Goal: Information Seeking & Learning: Compare options

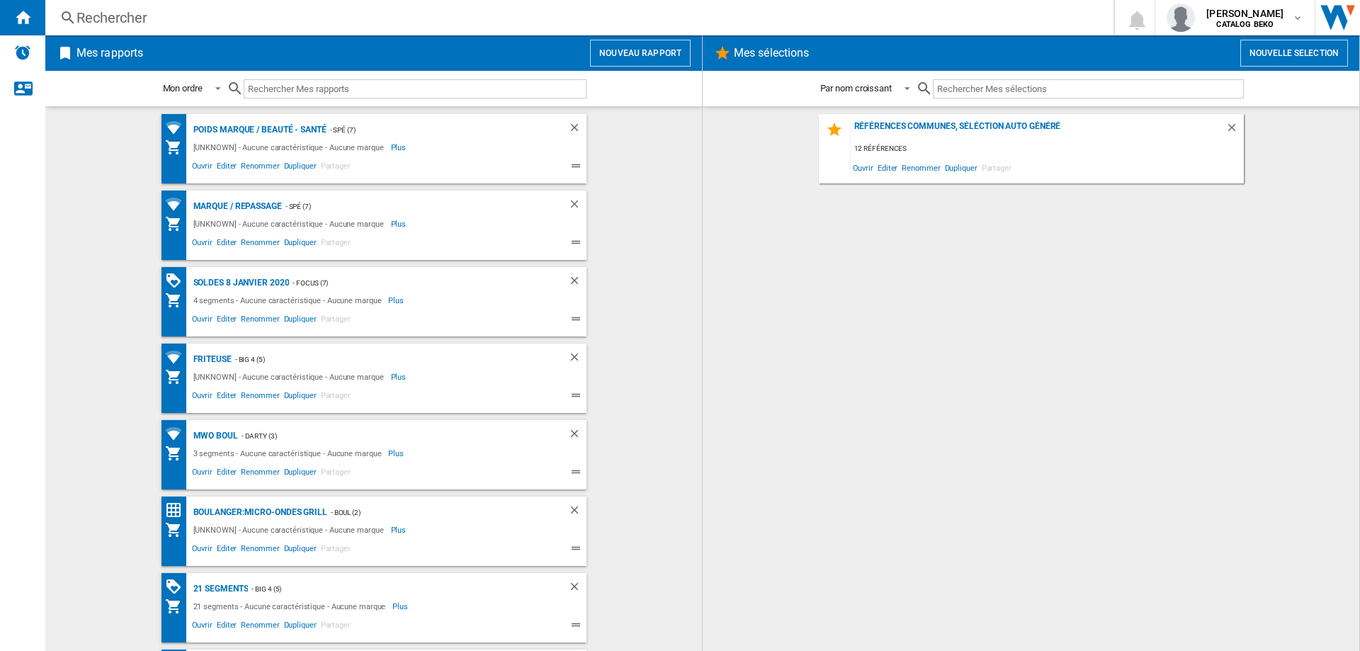
click at [62, 17] on ng-md-icon at bounding box center [67, 18] width 17 height 18
click at [114, 18] on div "Rechercher" at bounding box center [576, 18] width 1000 height 20
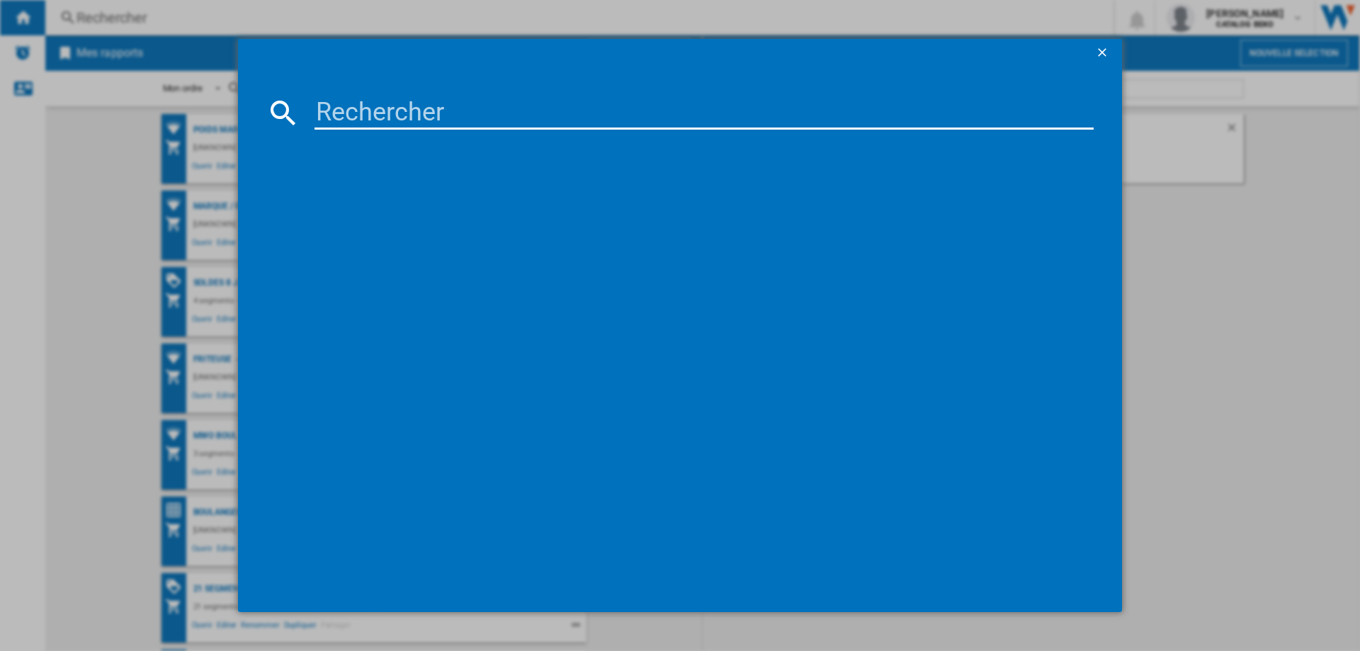
click at [367, 110] on input at bounding box center [703, 113] width 779 height 34
click at [376, 107] on input at bounding box center [703, 113] width 779 height 34
click at [364, 113] on input at bounding box center [703, 113] width 779 height 34
paste input "BSA65226PX"
type input "BSA65226PX"
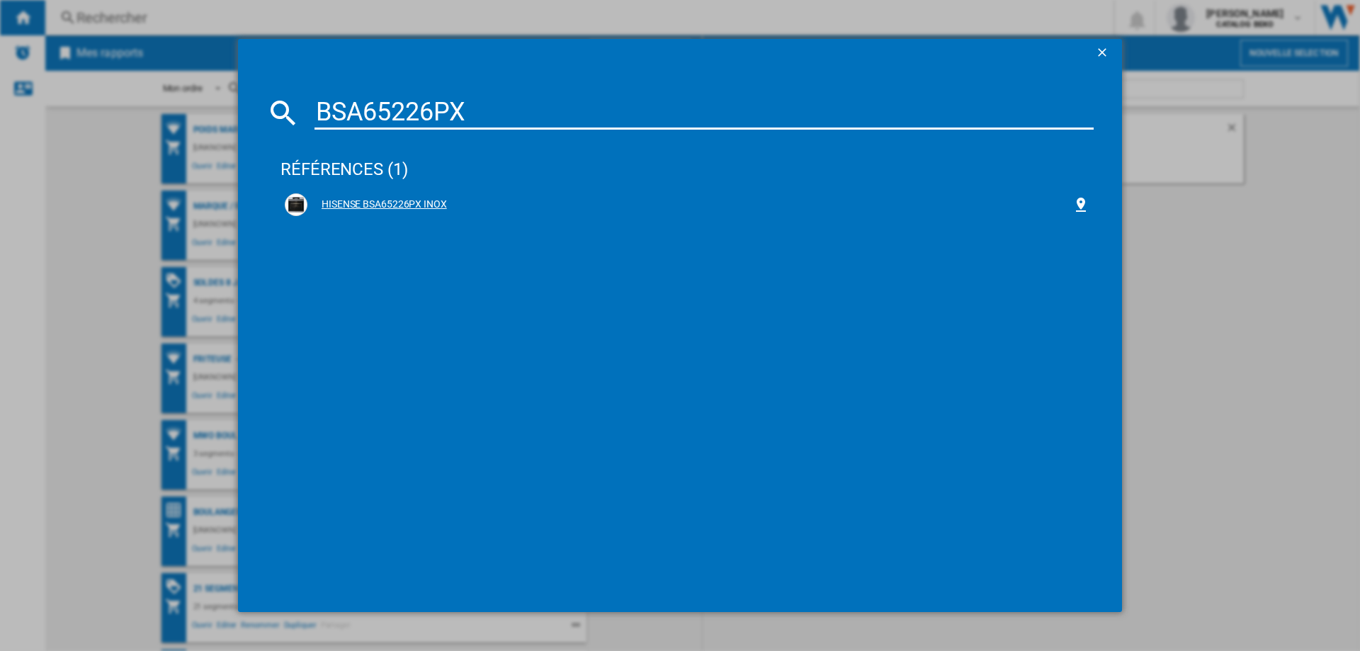
click at [421, 206] on div "HISENSE BSA65226PX INOX" at bounding box center [689, 205] width 765 height 14
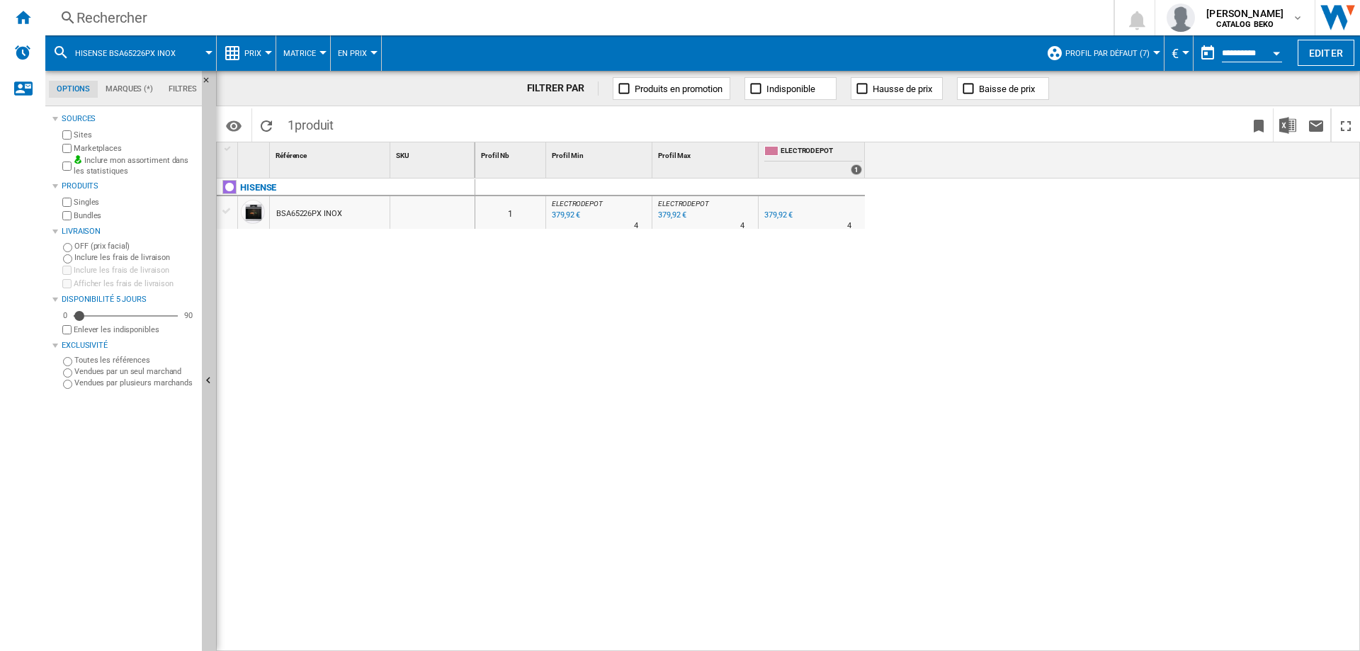
click at [321, 214] on div "BSA65226PX INOX" at bounding box center [309, 214] width 66 height 33
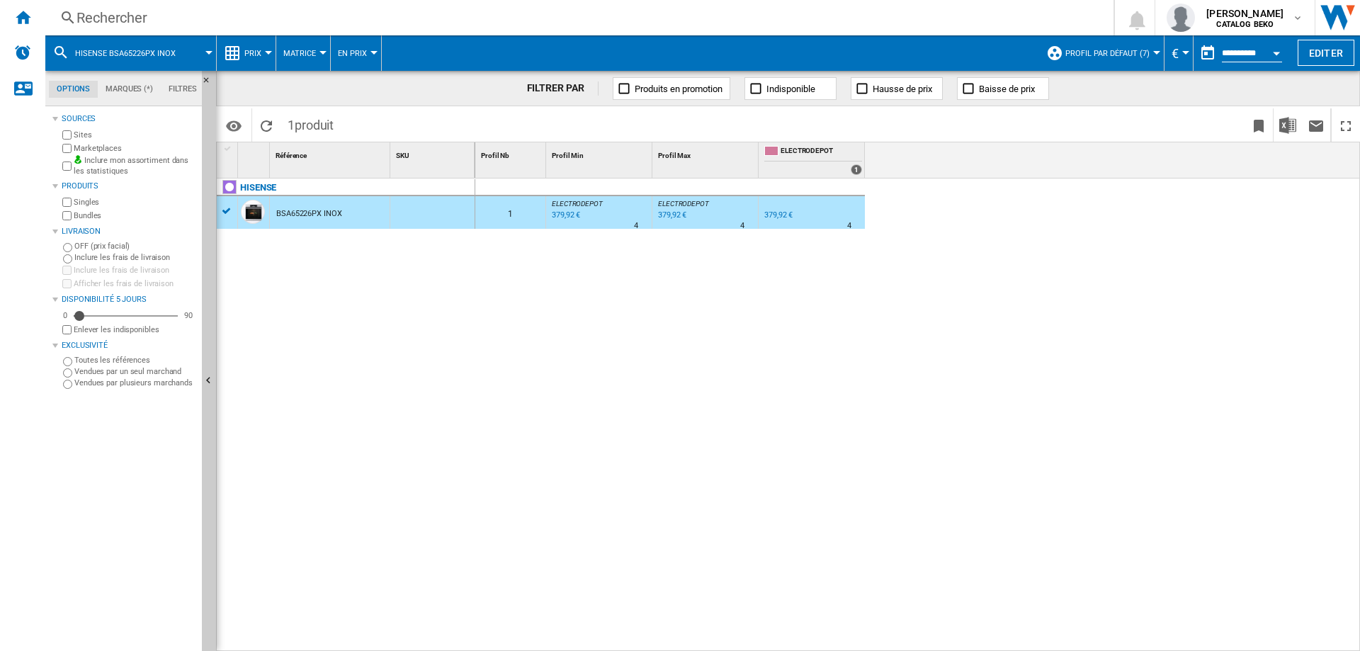
click at [254, 54] on span "Prix" at bounding box center [252, 53] width 17 height 9
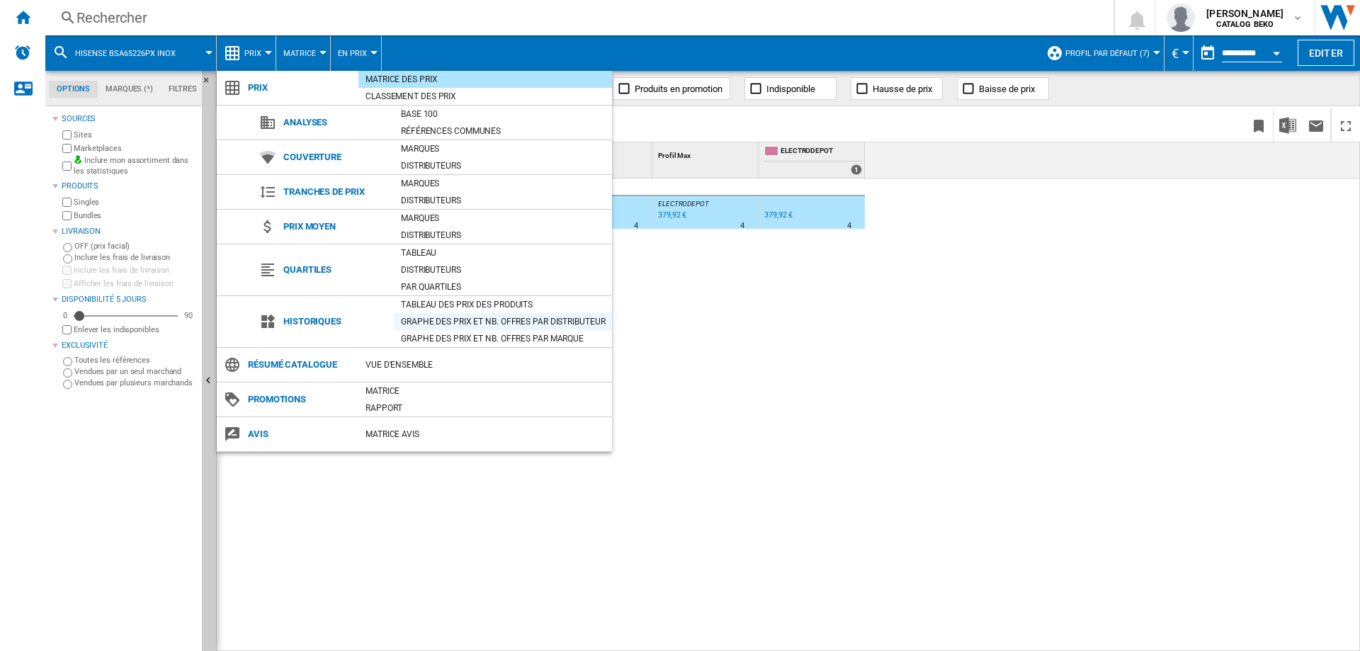
click at [451, 323] on div "Graphe des prix et nb. offres par distributeur" at bounding box center [503, 321] width 218 height 14
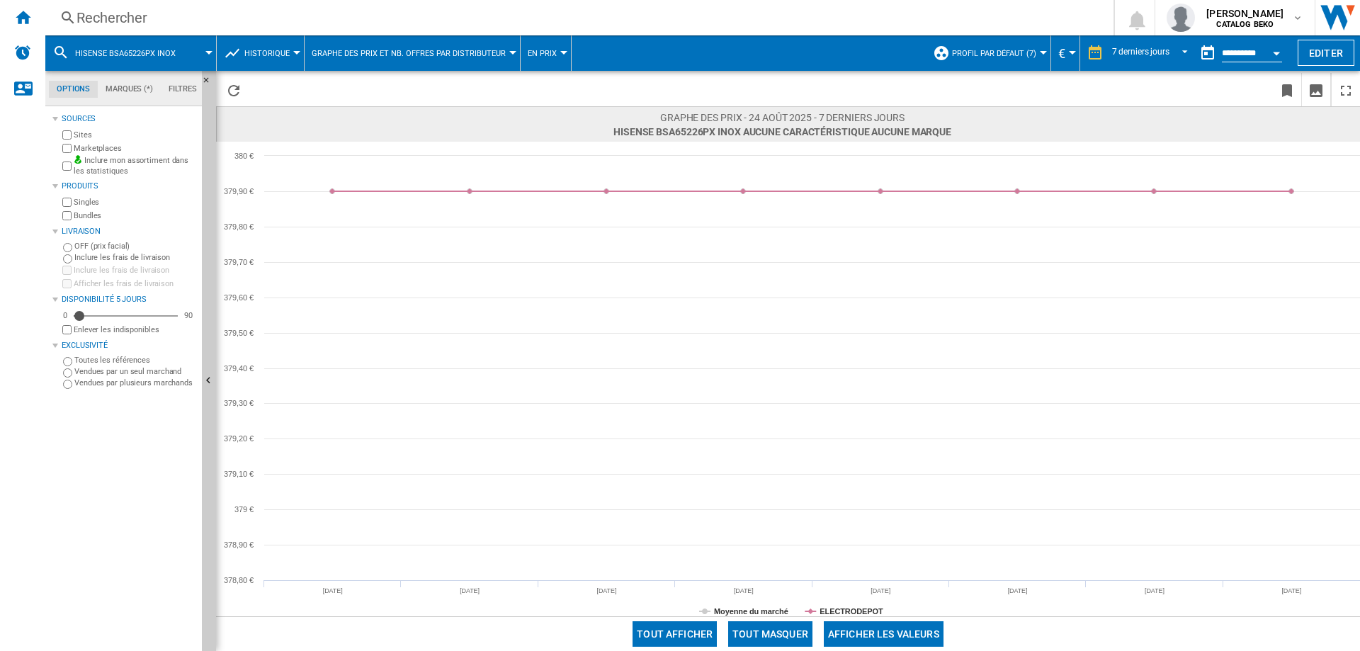
click at [106, 14] on div "Rechercher" at bounding box center [576, 18] width 1000 height 20
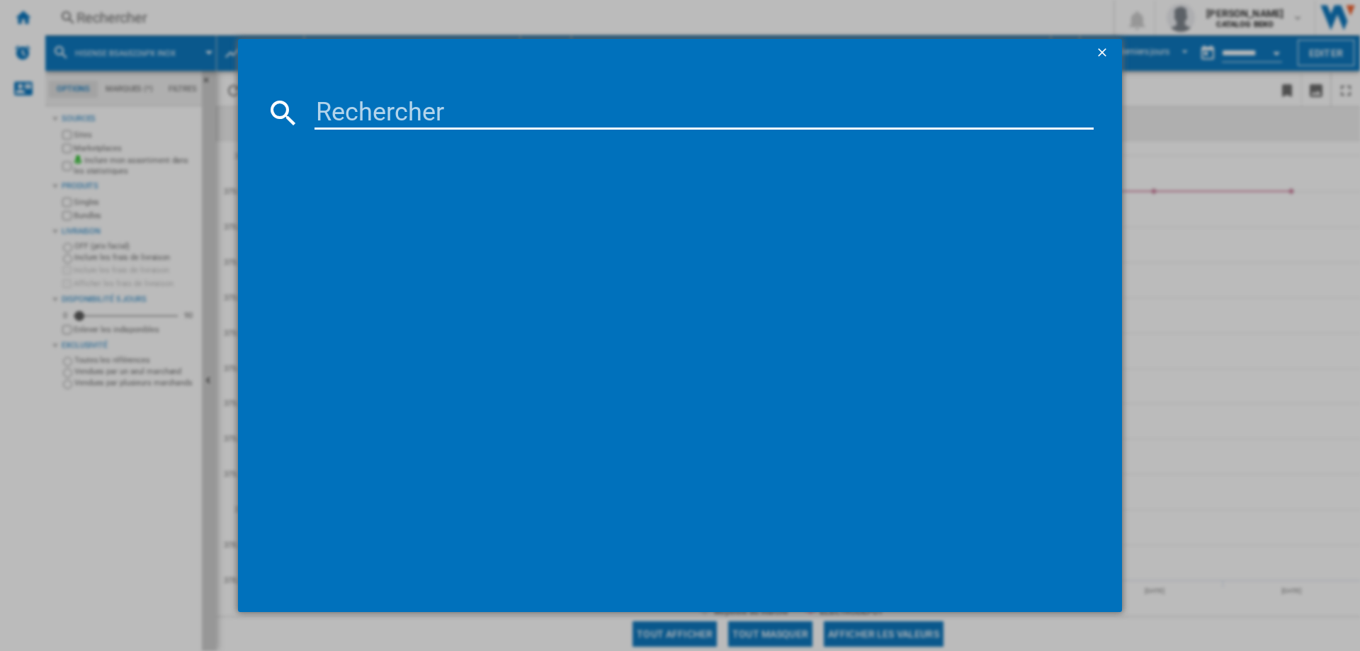
click at [399, 115] on input at bounding box center [703, 113] width 779 height 34
type input "BSA66333PX"
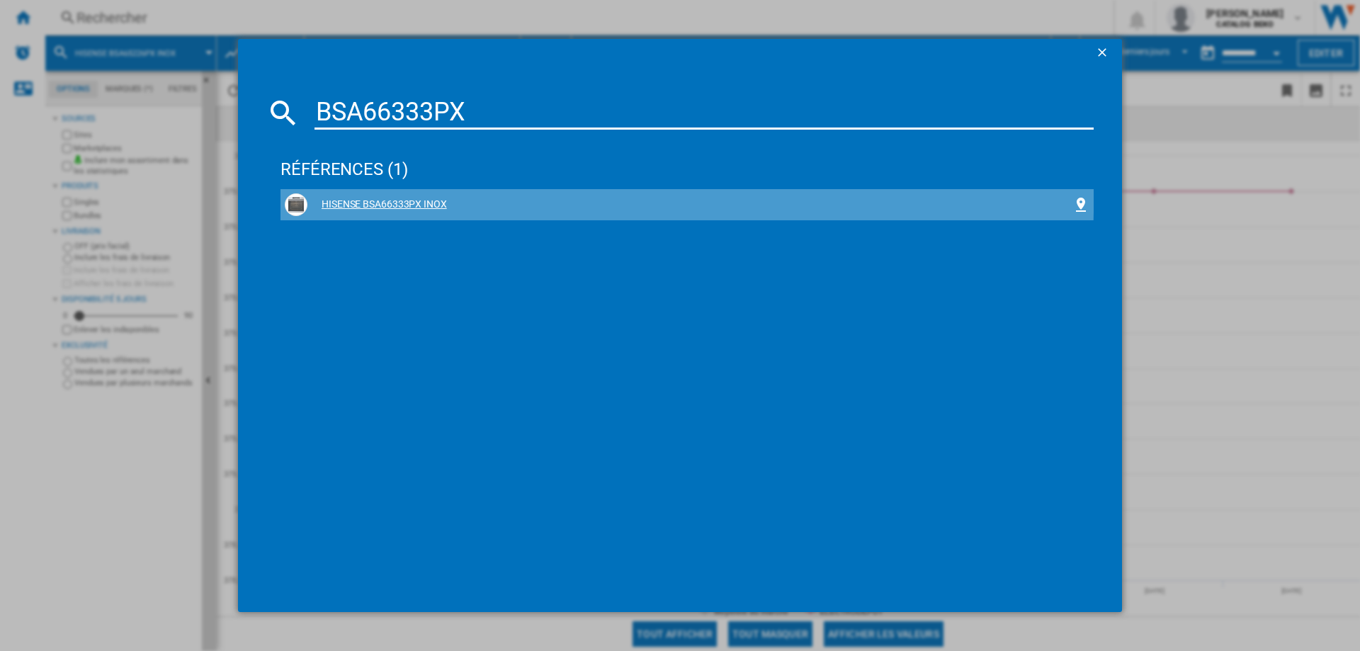
click at [423, 195] on div "HISENSE BSA66333PX INOX" at bounding box center [687, 204] width 805 height 23
click at [405, 191] on div "HISENSE BSA66333PX INOX" at bounding box center [686, 204] width 813 height 31
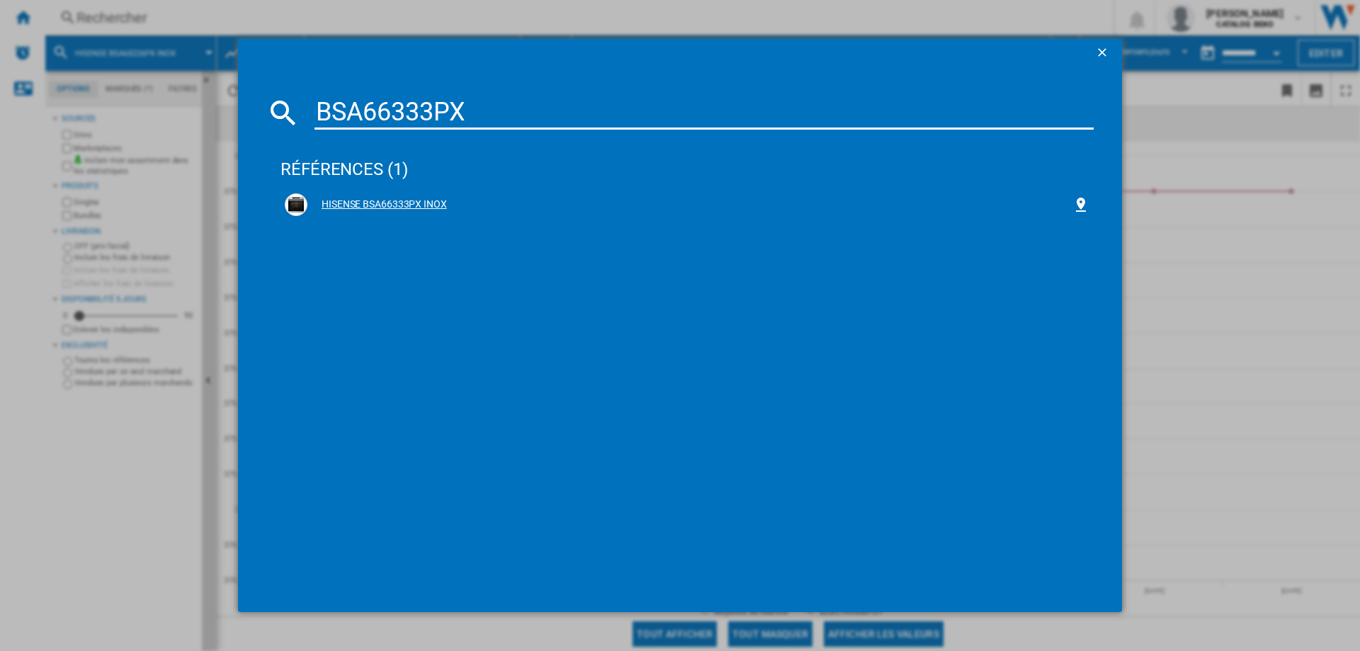
click at [421, 205] on div "HISENSE BSA66333PX INOX" at bounding box center [689, 205] width 765 height 14
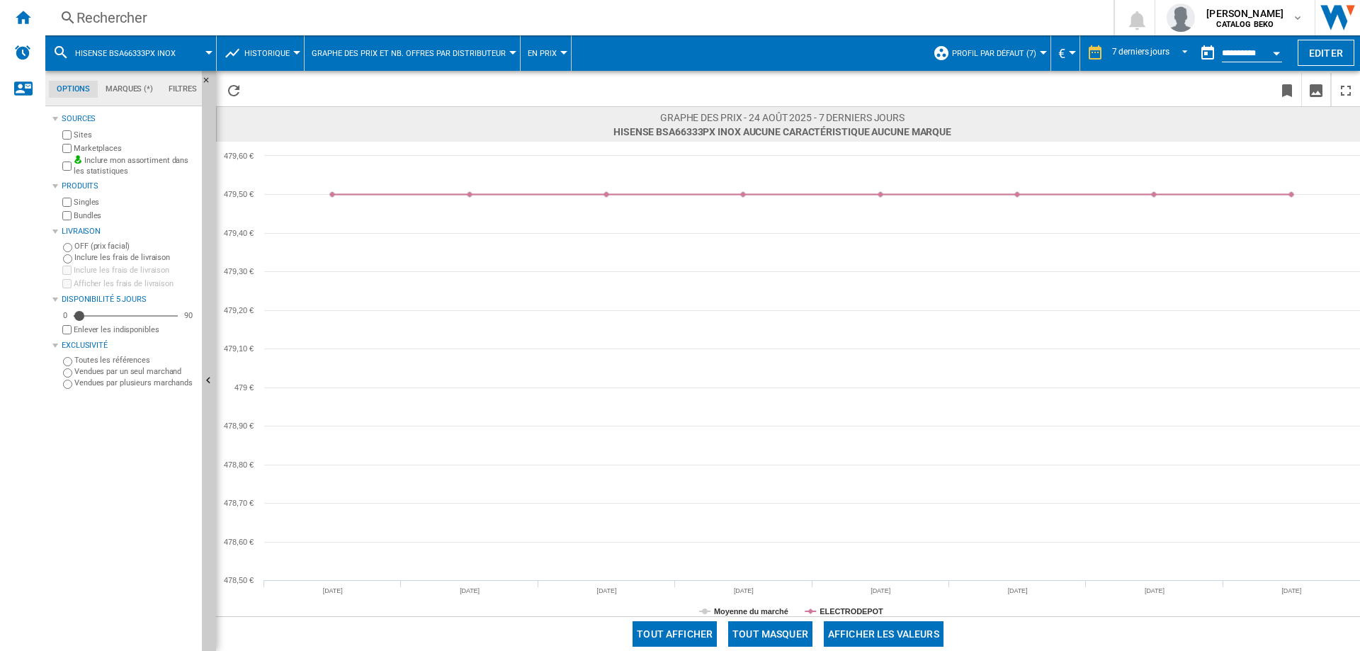
click at [130, 13] on div "Rechercher" at bounding box center [576, 18] width 1000 height 20
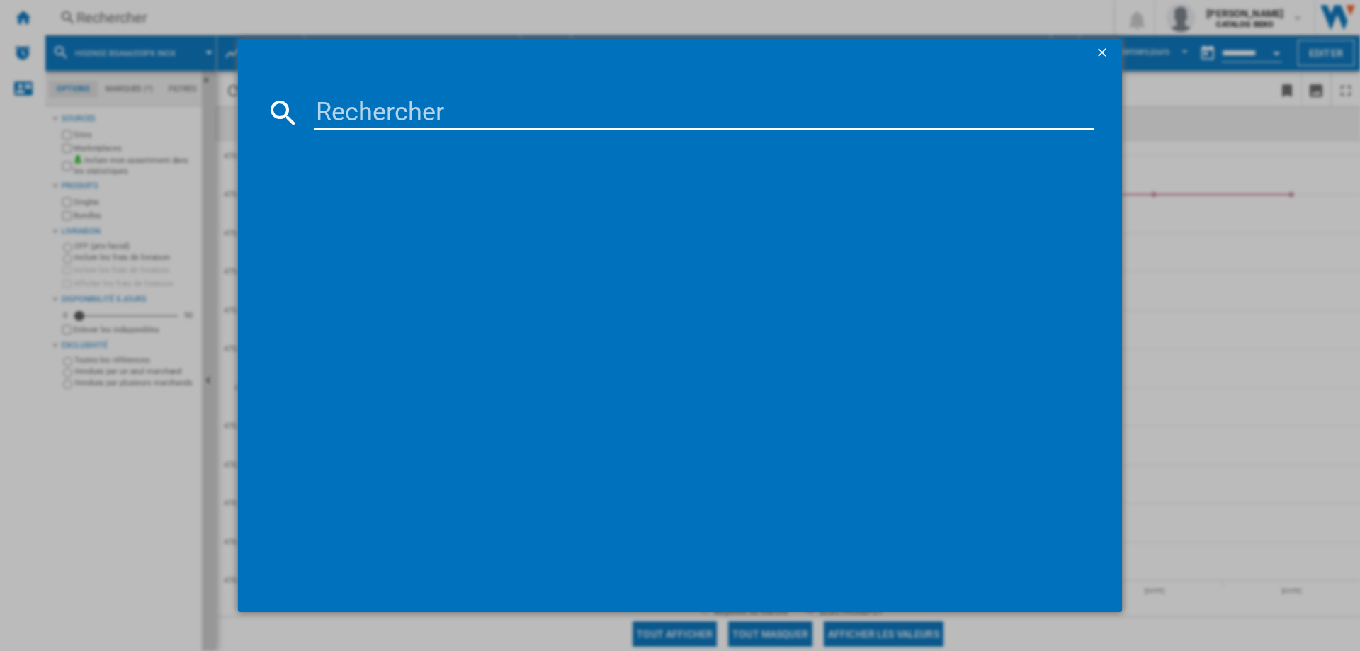
click at [377, 122] on input at bounding box center [703, 113] width 779 height 34
type input "BI64213PX"
click at [415, 205] on div "HISENSE BI64213PX INOX" at bounding box center [689, 205] width 765 height 14
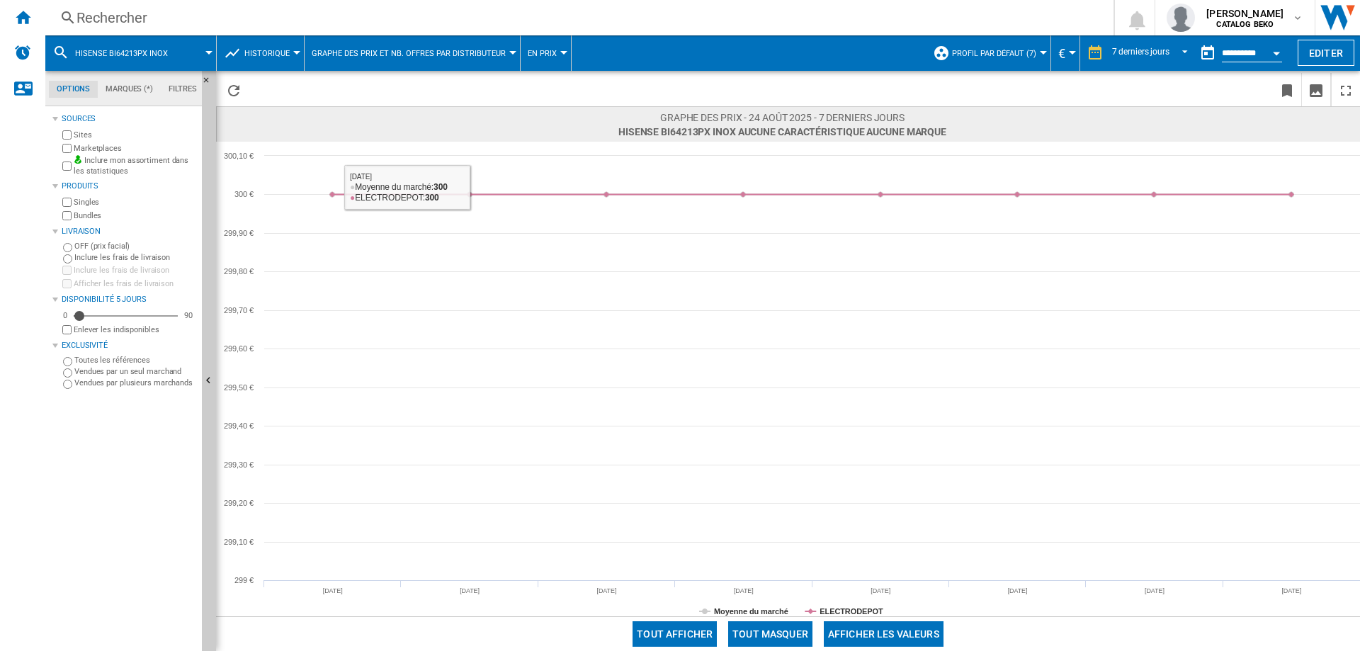
click at [135, 11] on div "Rechercher" at bounding box center [576, 18] width 1000 height 20
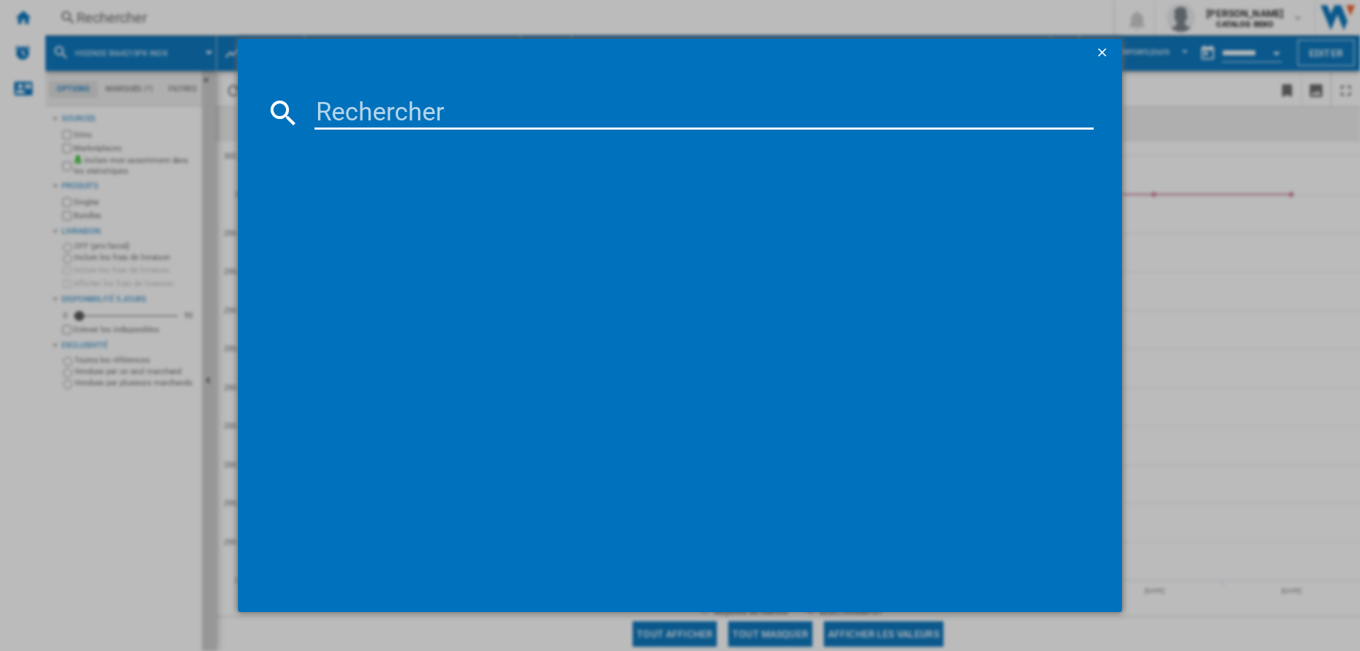
click at [309, 108] on div at bounding box center [679, 113] width 827 height 34
click at [333, 108] on input at bounding box center [703, 113] width 779 height 34
paste input "BSA66346PBGWIFI"
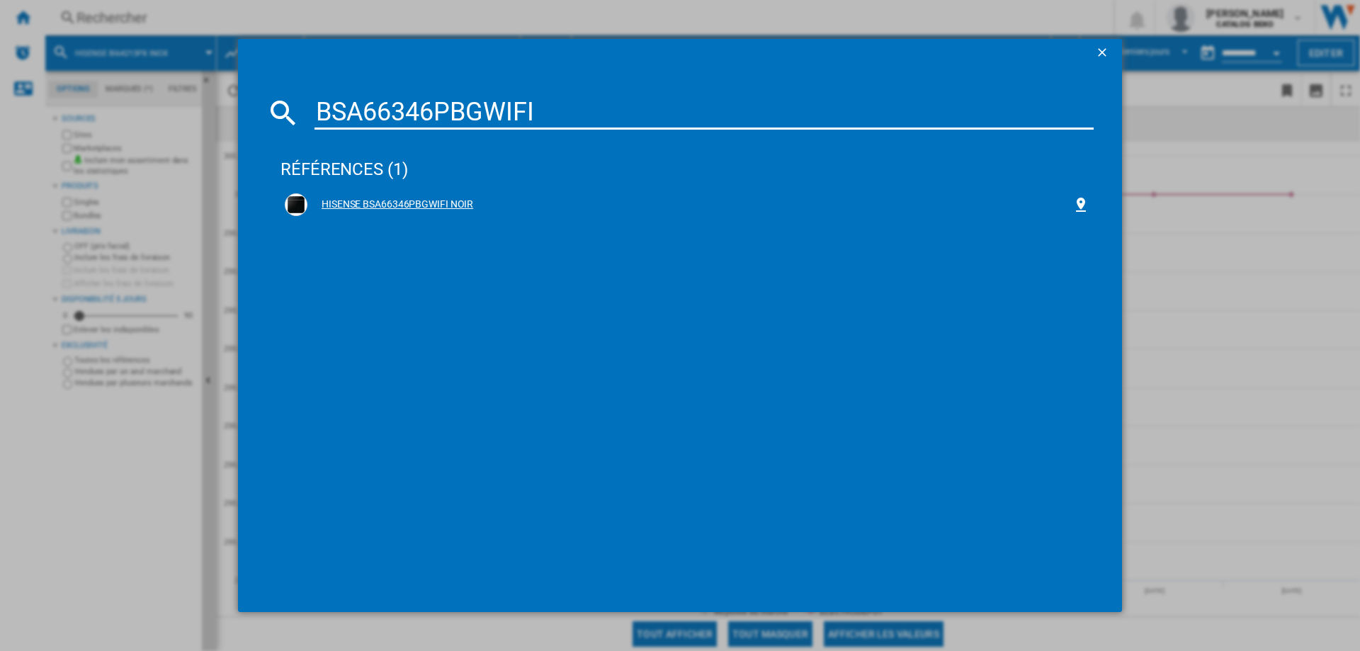
type input "BSA66346PBGWIFI"
click at [442, 203] on div "HISENSE BSA66346PBGWIFI NOIR" at bounding box center [689, 205] width 765 height 14
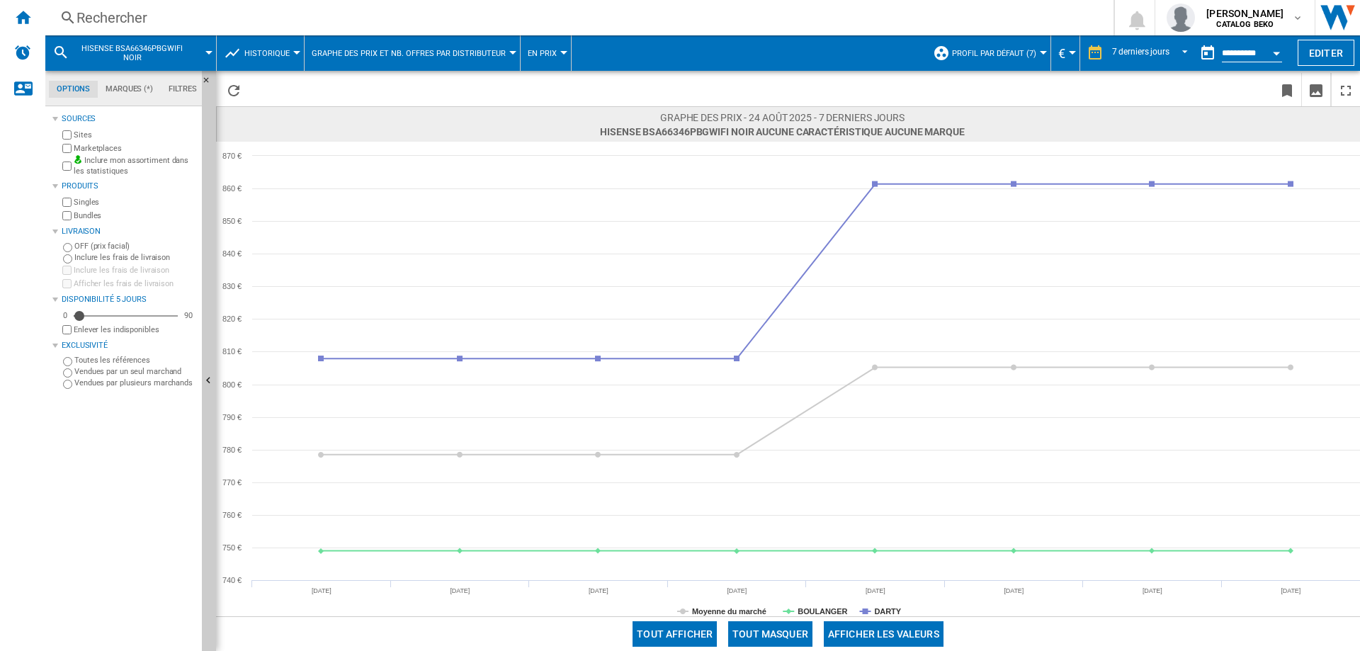
click at [120, 20] on div "Rechercher" at bounding box center [576, 18] width 1000 height 20
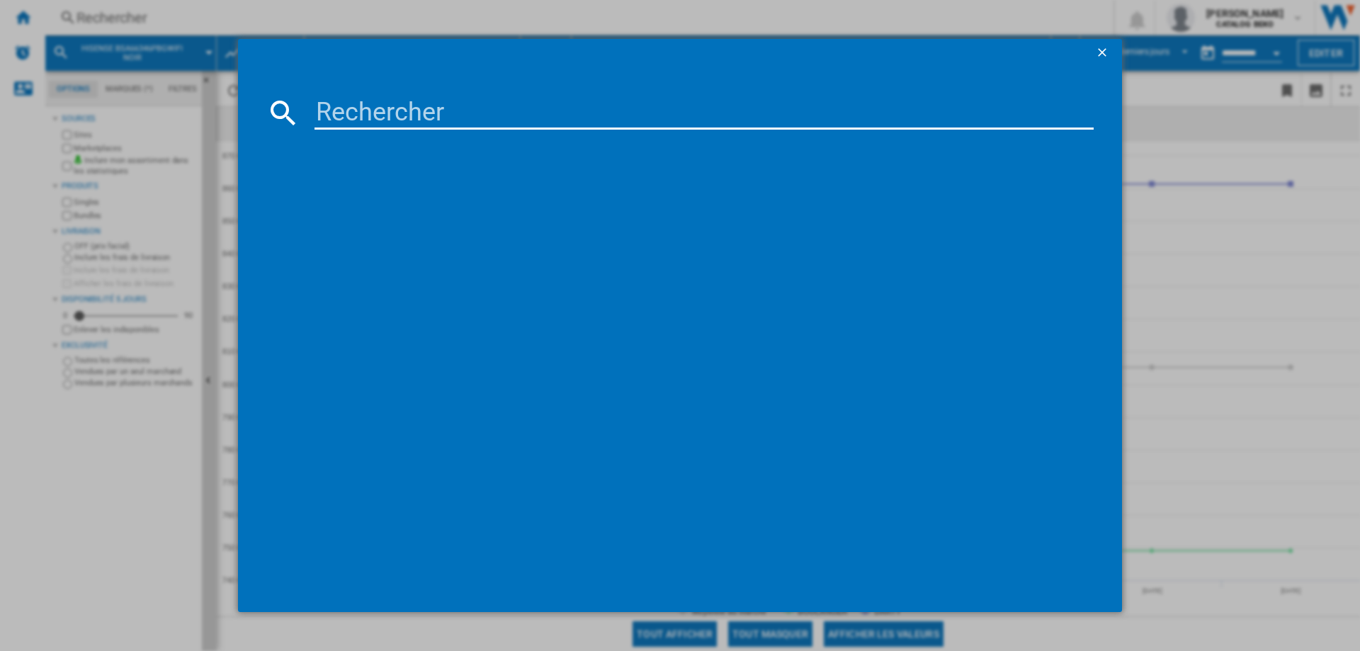
click at [387, 113] on input at bounding box center [703, 113] width 779 height 34
type input "BI64213EPX"
drag, startPoint x: 424, startPoint y: 203, endPoint x: 246, endPoint y: 26, distance: 250.9
click at [424, 203] on div "HISENSE BI64213EPX INOX" at bounding box center [689, 205] width 765 height 14
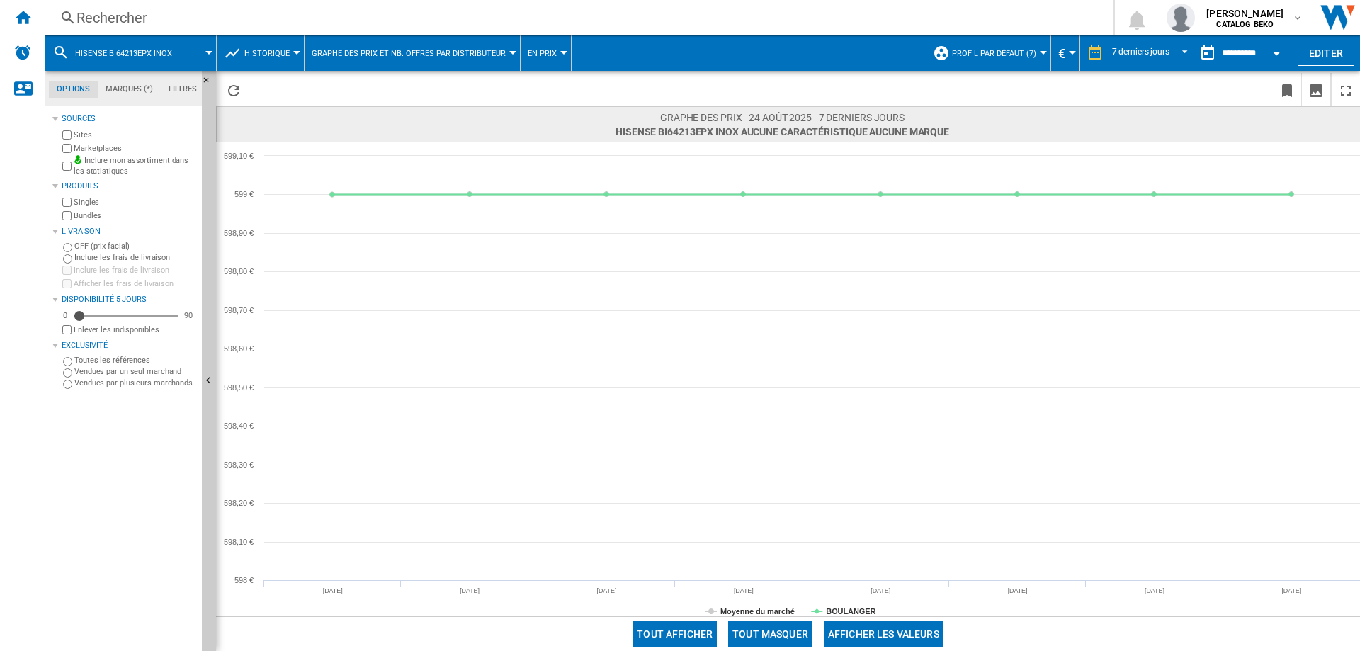
click at [126, 12] on div "Rechercher" at bounding box center [576, 18] width 1000 height 20
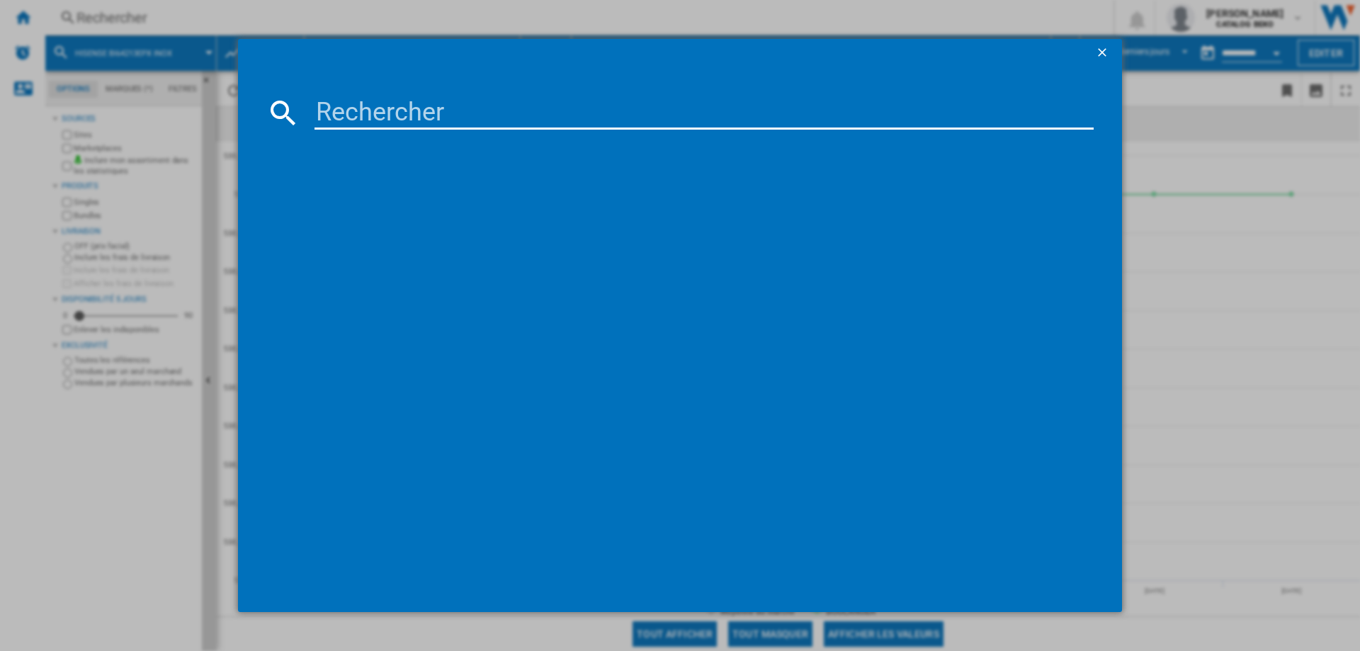
click at [388, 104] on input at bounding box center [703, 113] width 779 height 34
type input "BSA66334PX"
click at [421, 200] on div "HISENSE BSA66334PX INOX" at bounding box center [689, 205] width 765 height 14
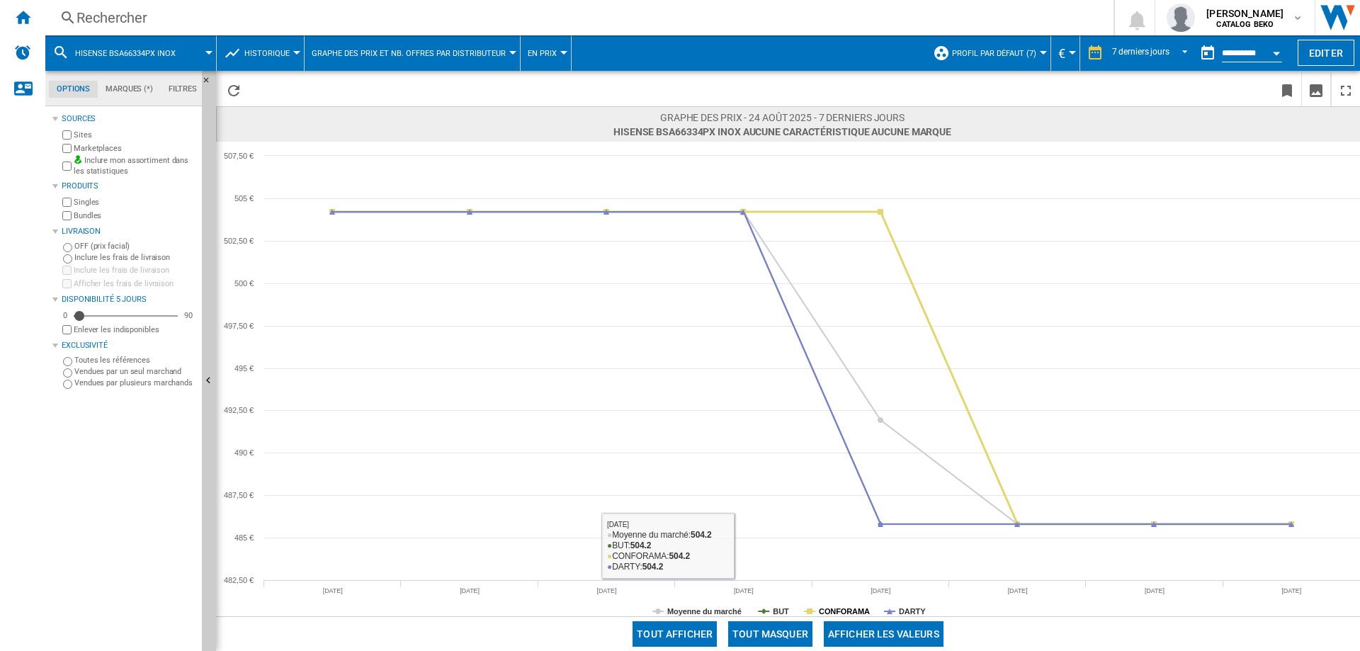
click at [856, 610] on tspan "CONFORAMA" at bounding box center [844, 611] width 51 height 8
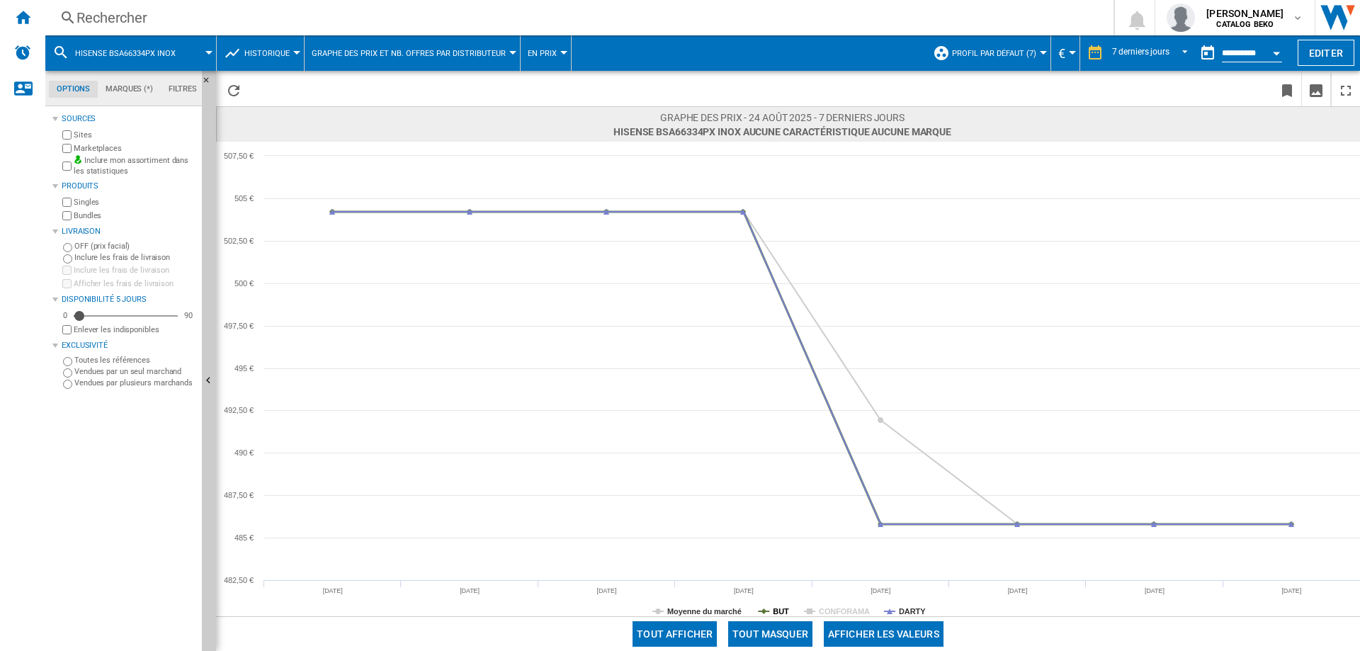
click at [779, 609] on tspan "BUT" at bounding box center [781, 611] width 16 height 8
click at [892, 611] on icon at bounding box center [889, 611] width 11 height 0
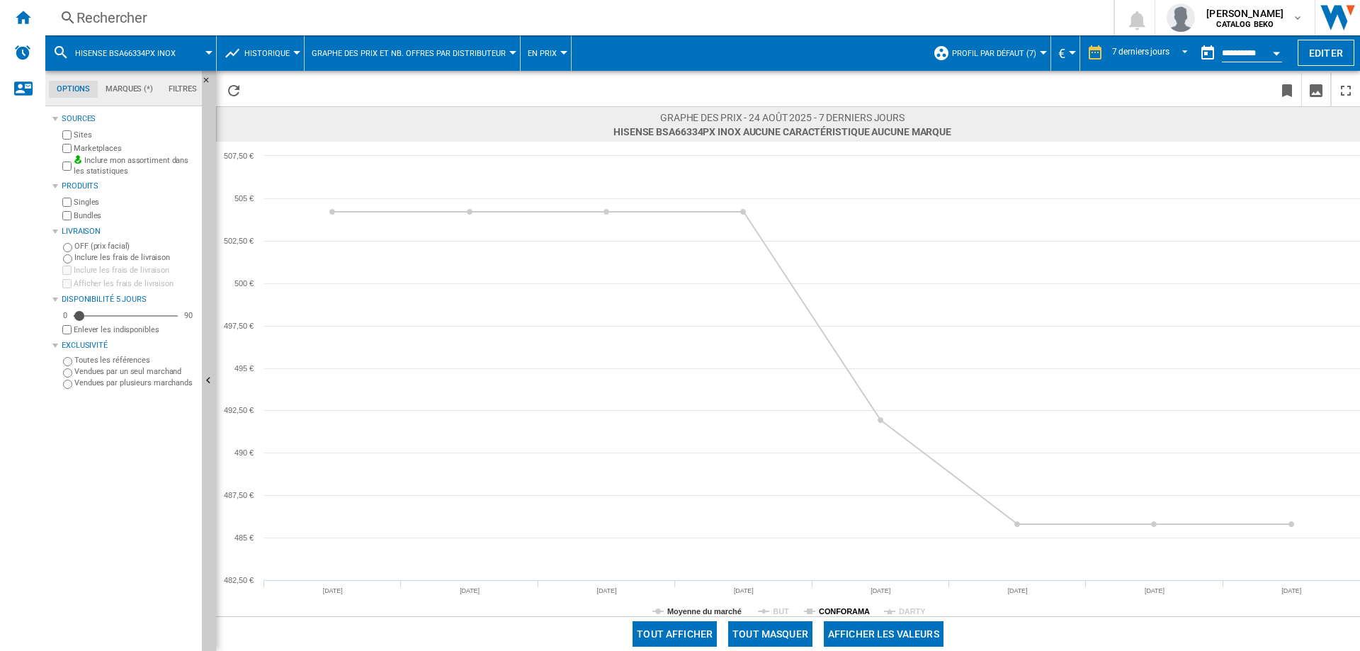
click at [844, 608] on tspan "CONFORAMA" at bounding box center [844, 611] width 51 height 8
click at [780, 611] on tspan "BUT" at bounding box center [781, 611] width 16 height 8
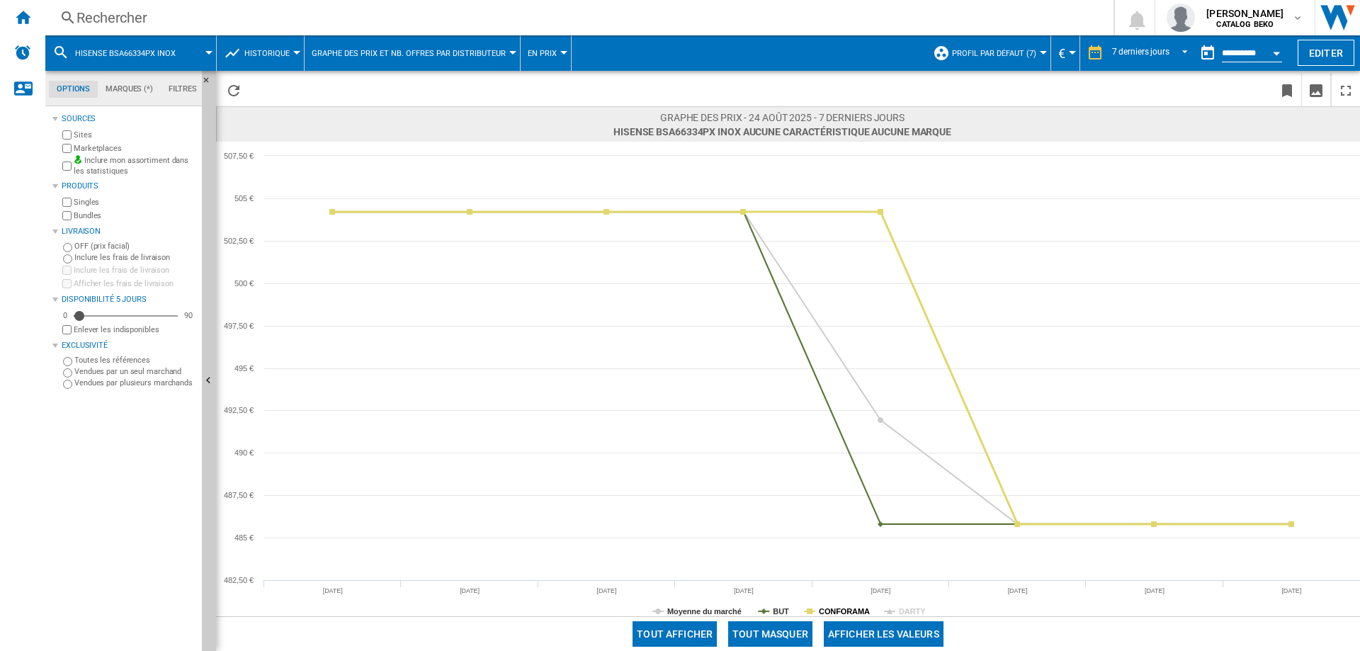
click at [854, 610] on tspan "CONFORAMA" at bounding box center [844, 611] width 51 height 8
click at [866, 608] on tspan "CONFORAMA" at bounding box center [844, 611] width 51 height 8
click at [901, 612] on tspan "DARTY" at bounding box center [912, 611] width 27 height 8
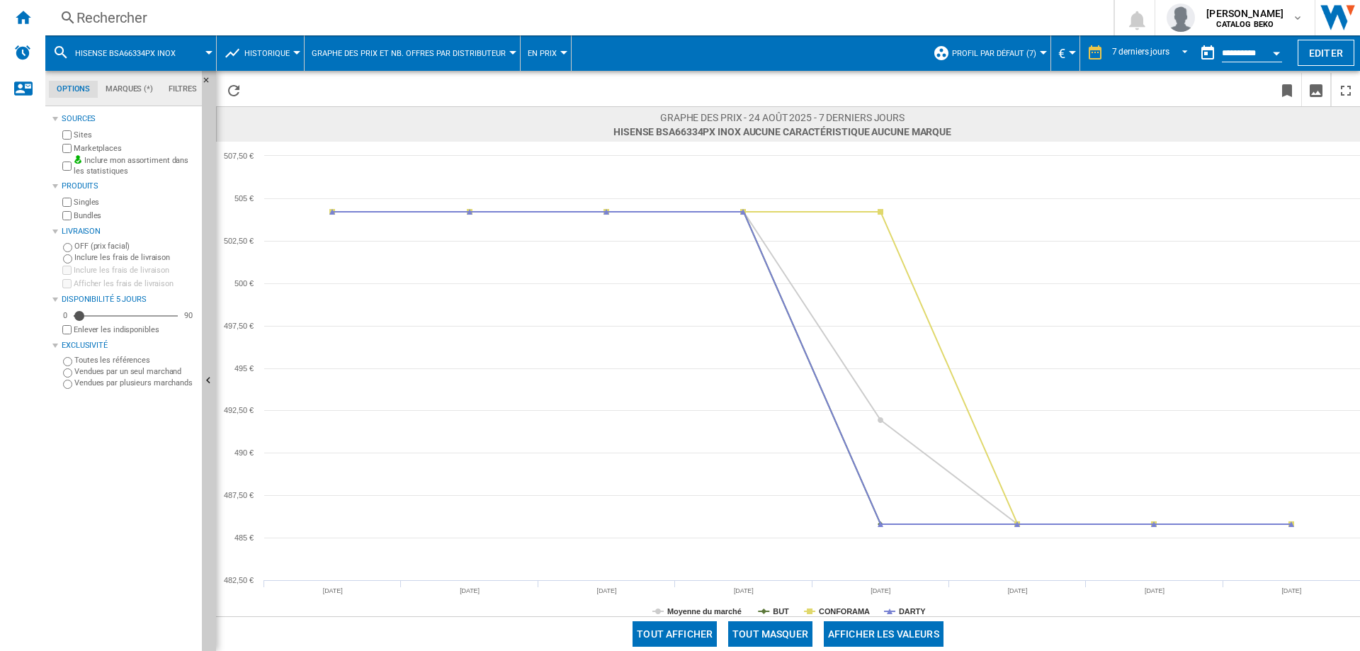
click at [130, 11] on div "Rechercher" at bounding box center [576, 18] width 1000 height 20
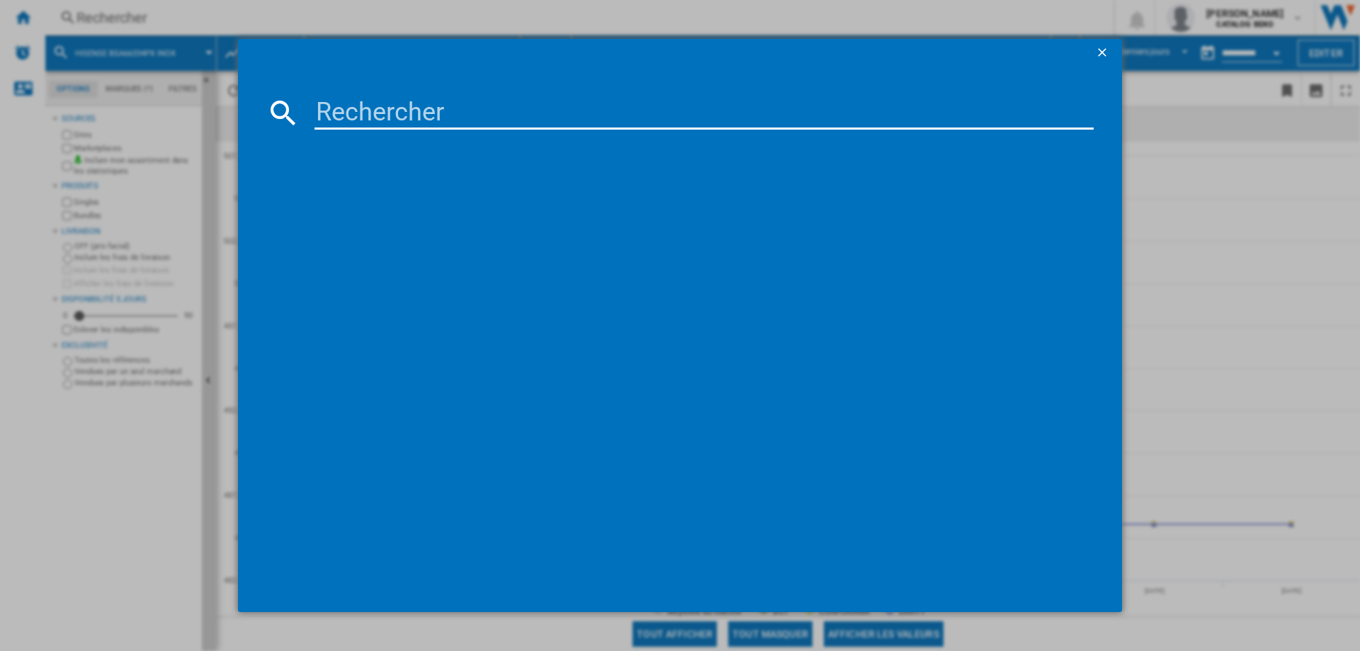
click at [334, 103] on input at bounding box center [703, 113] width 779 height 34
type input "FBG62030GXCT"
click at [377, 196] on div "BEKO FBG62030GXCT INOX" at bounding box center [687, 204] width 805 height 23
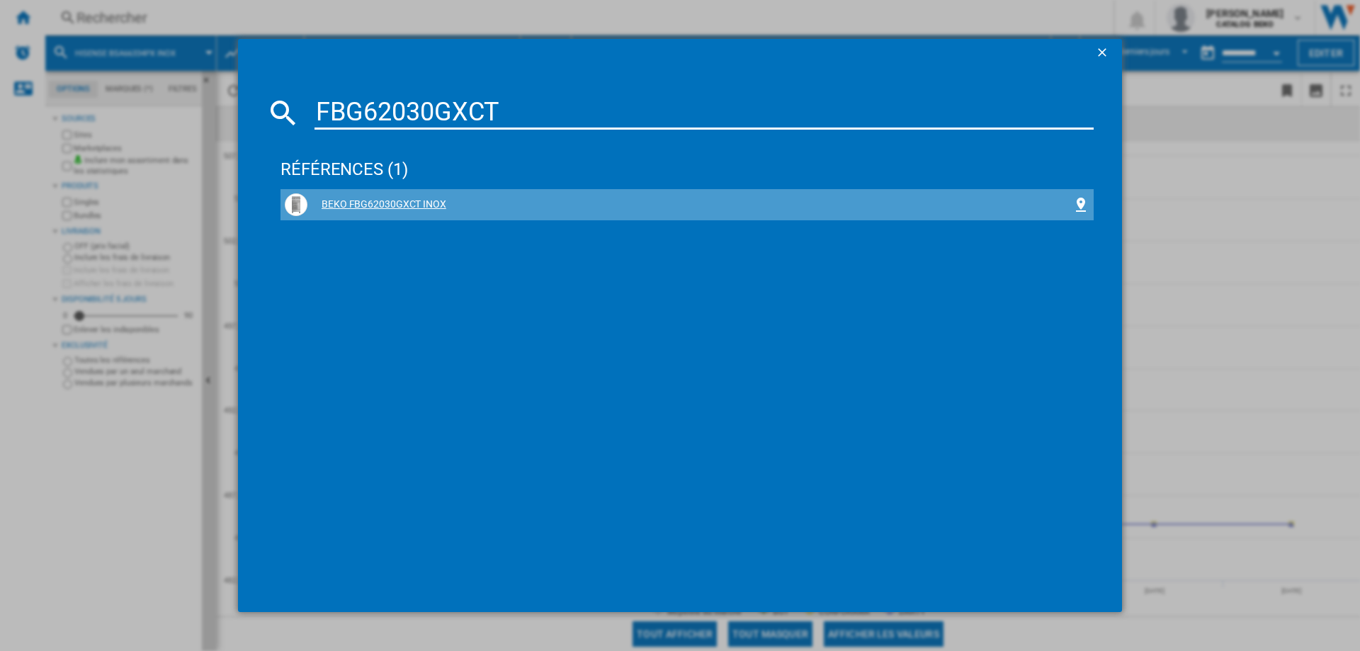
click at [382, 204] on div "BEKO FBG62030GXCT INOX" at bounding box center [689, 205] width 765 height 14
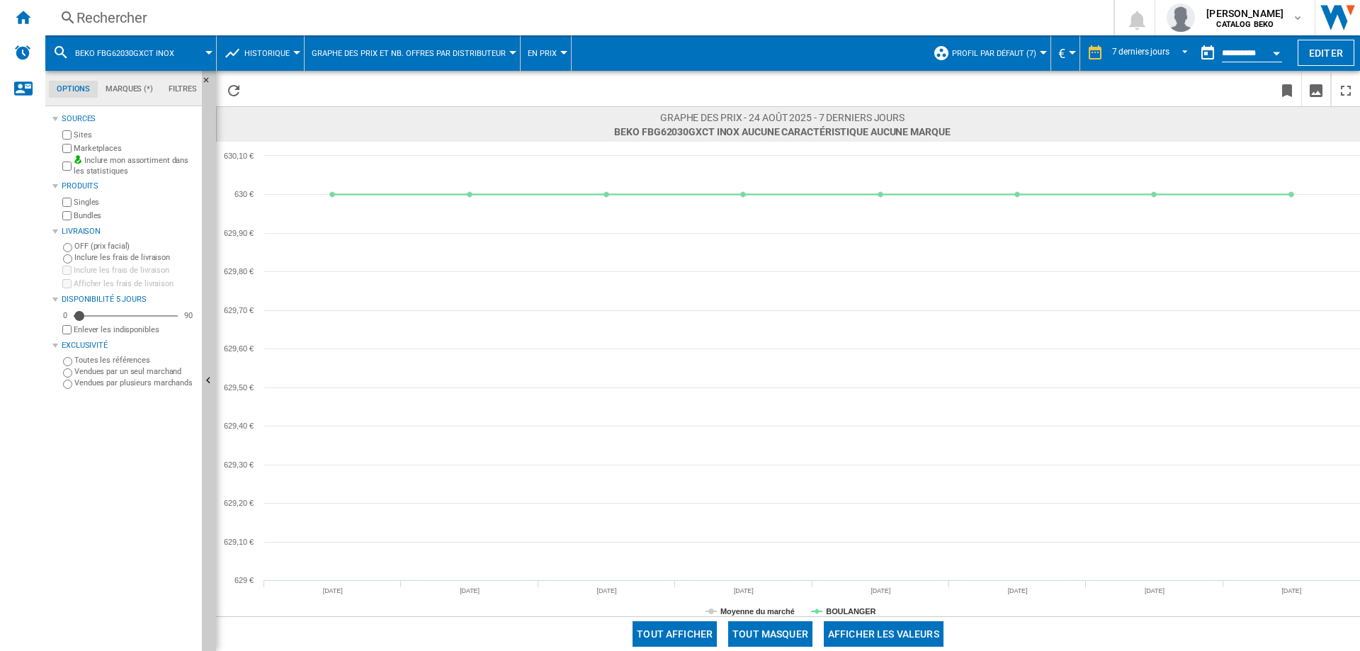
click at [113, 16] on div "Rechercher" at bounding box center [576, 18] width 1000 height 20
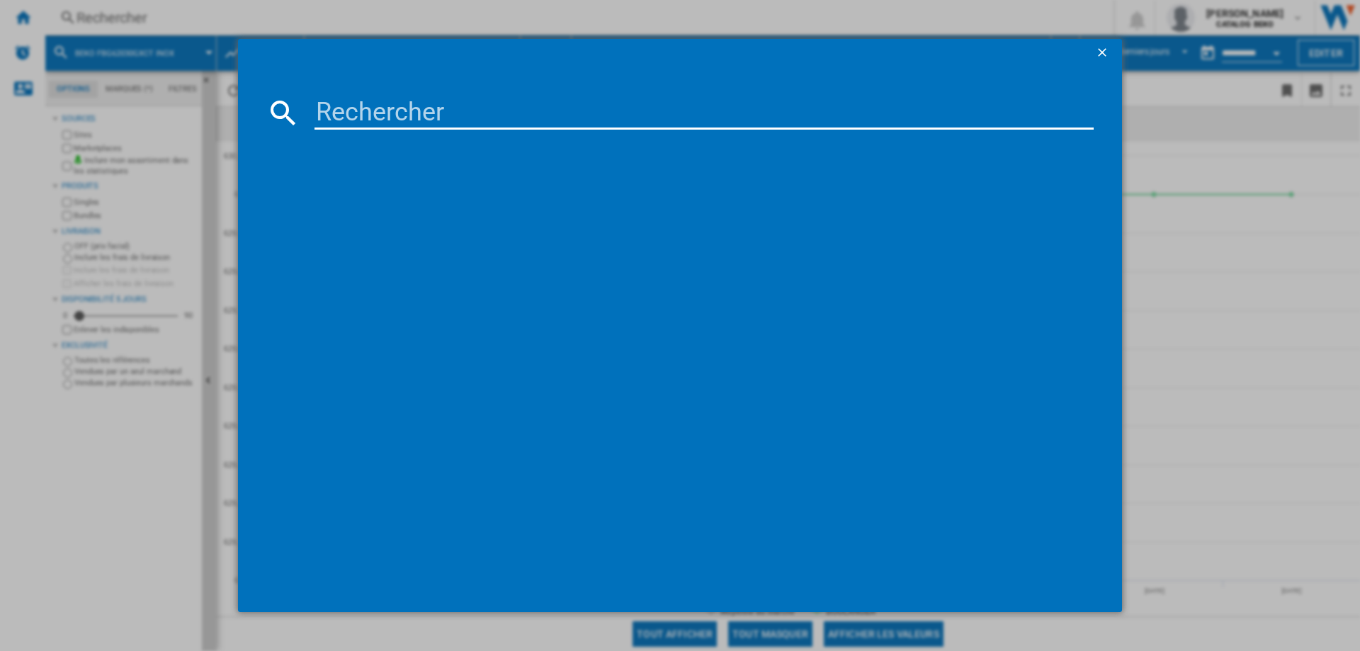
click at [357, 117] on input at bounding box center [703, 113] width 779 height 34
type input "FBG62030GACT"
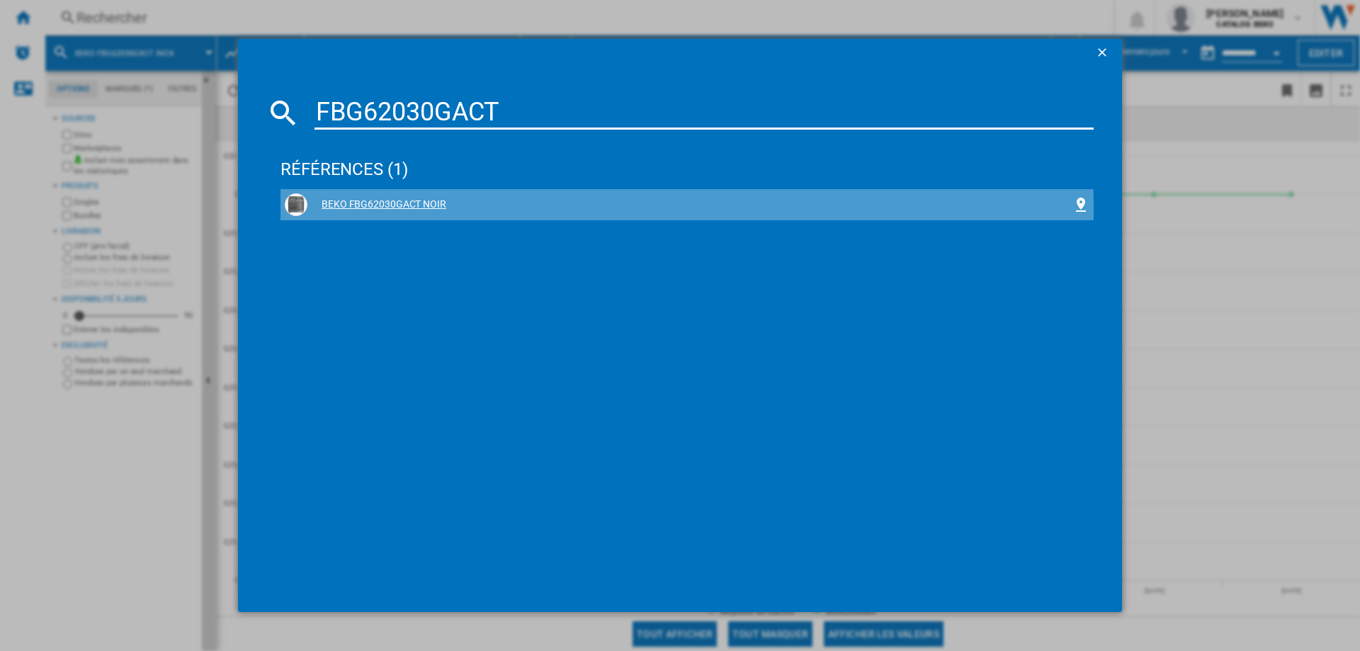
click at [399, 216] on div "BEKO FBG62030GACT NOIR" at bounding box center [686, 204] width 813 height 31
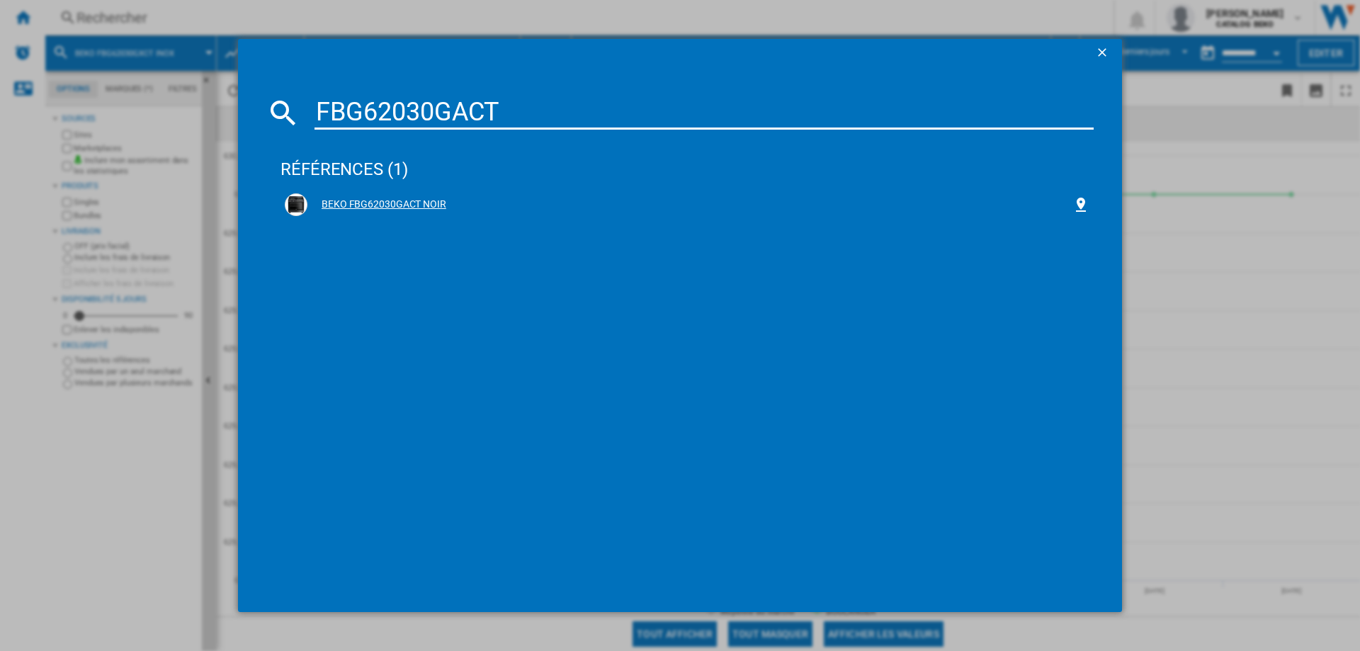
click at [394, 200] on div "BEKO FBG62030GACT NOIR" at bounding box center [689, 205] width 765 height 14
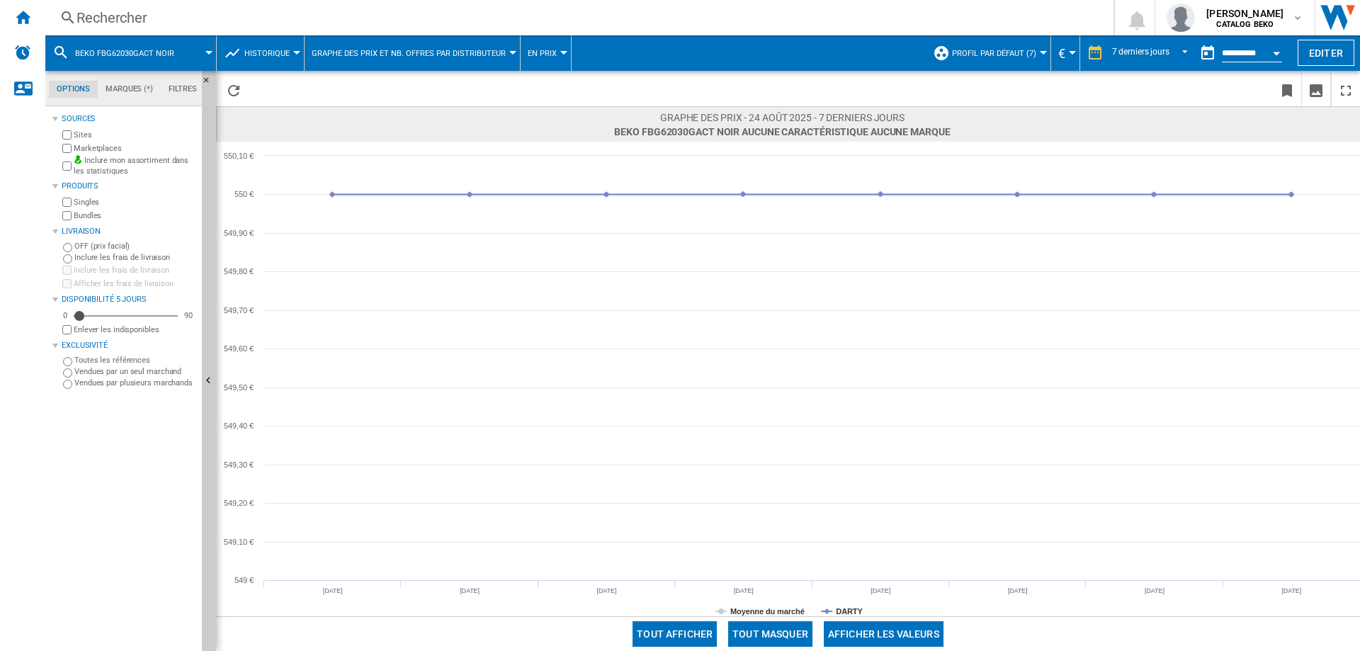
click at [132, 14] on div "Rechercher" at bounding box center [576, 18] width 1000 height 20
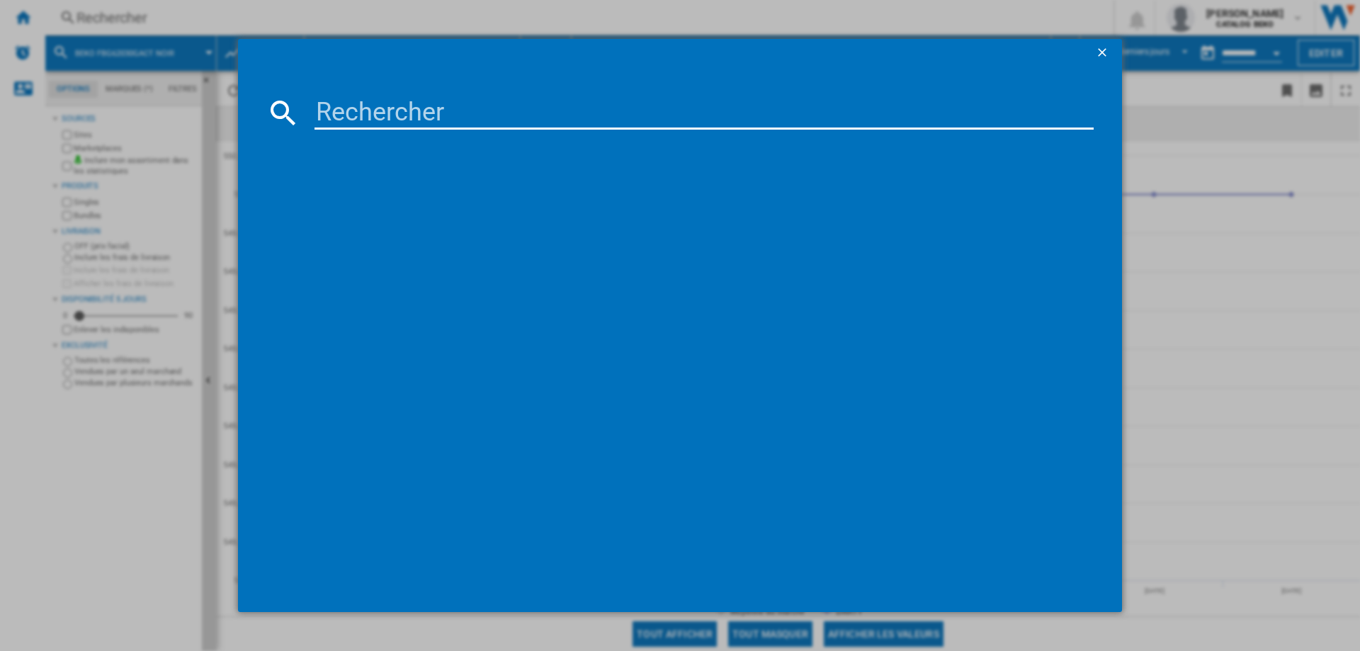
click at [376, 111] on input at bounding box center [703, 113] width 779 height 34
type input "FBG62031WCS"
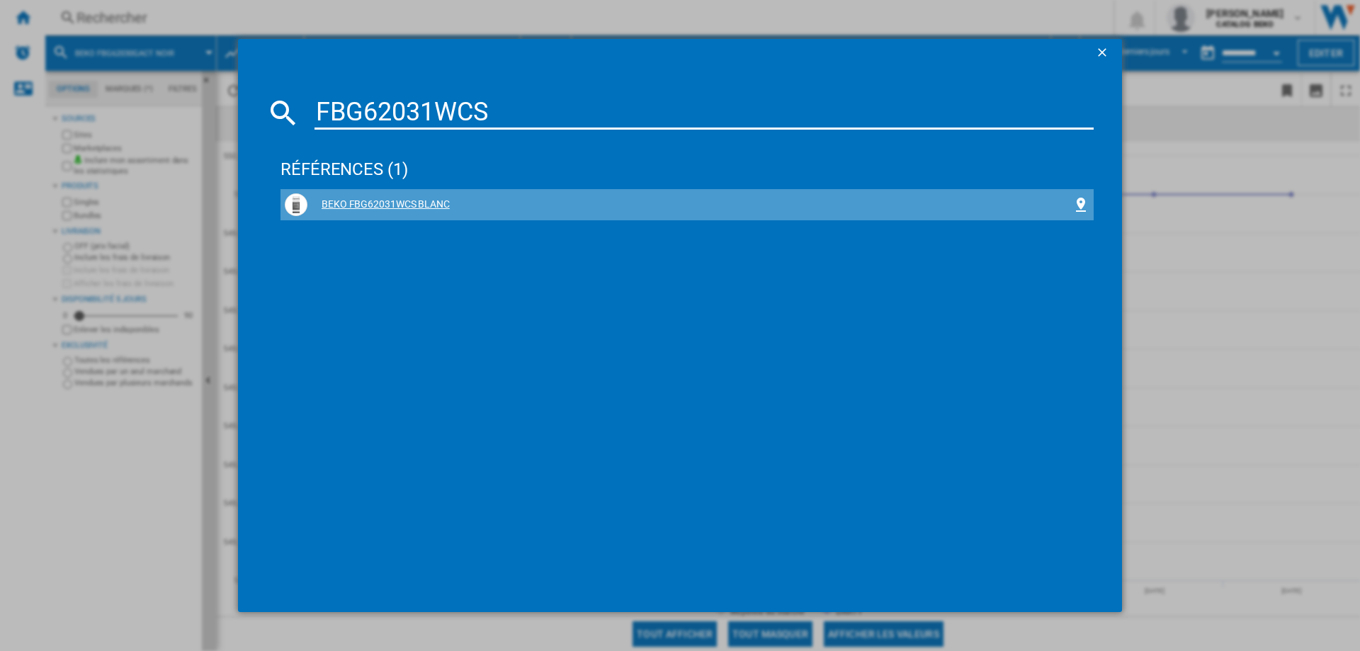
click at [431, 201] on div "BEKO FBG62031WCS BLANC" at bounding box center [689, 205] width 765 height 14
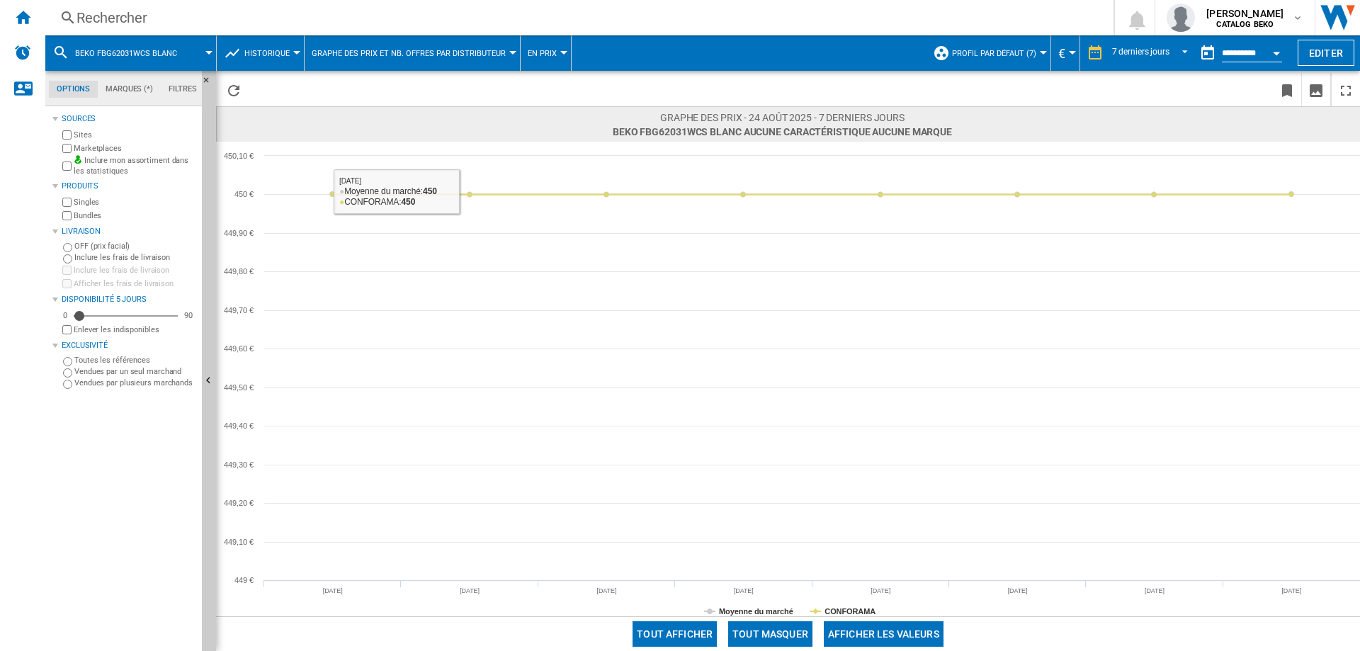
click at [118, 7] on div "Rechercher Rechercher 0 alice ardies CATALOG BEKO CATALOG BEKO Mes paramètres S…" at bounding box center [702, 17] width 1314 height 35
click at [125, 12] on div "Rechercher" at bounding box center [576, 18] width 1000 height 20
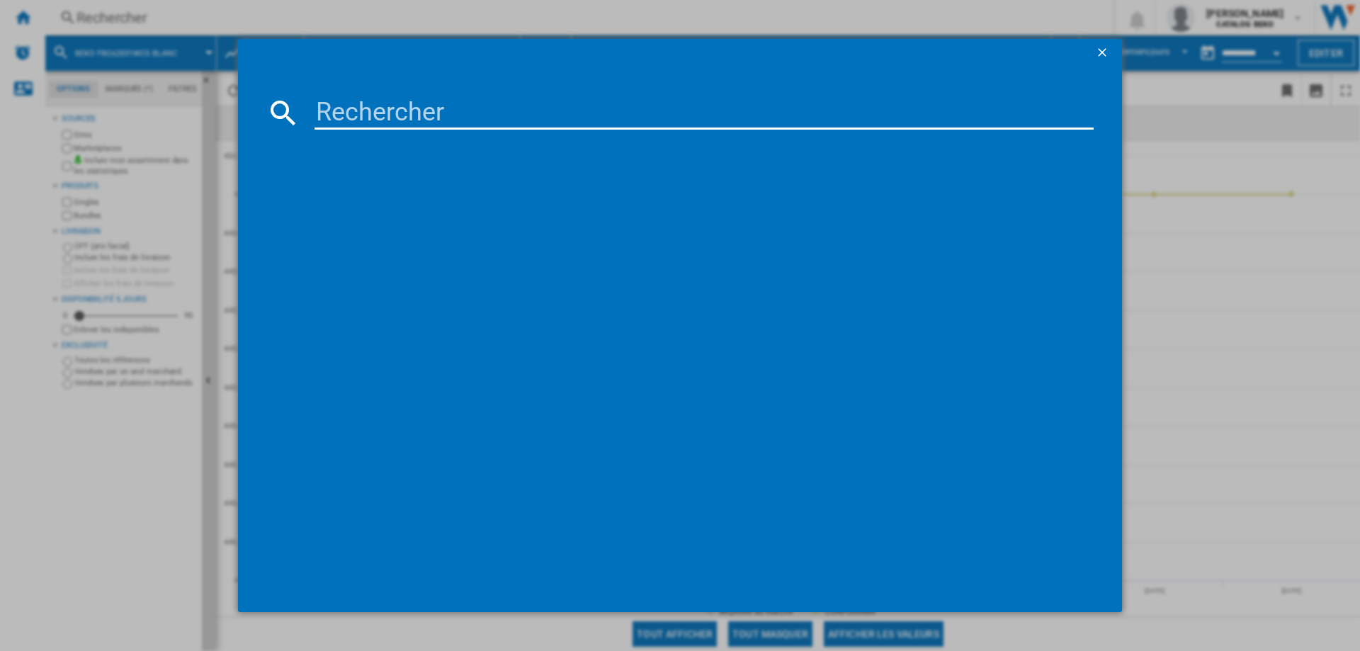
click at [455, 118] on input at bounding box center [703, 113] width 779 height 34
drag, startPoint x: 521, startPoint y: 109, endPoint x: 238, endPoint y: 91, distance: 283.2
click at [238, 91] on md-dialog-content "FBSG62020DWCS références (0) Aucun résultat" at bounding box center [680, 339] width 884 height 545
paste input "G62031X"
type input "FBG62031XCS"
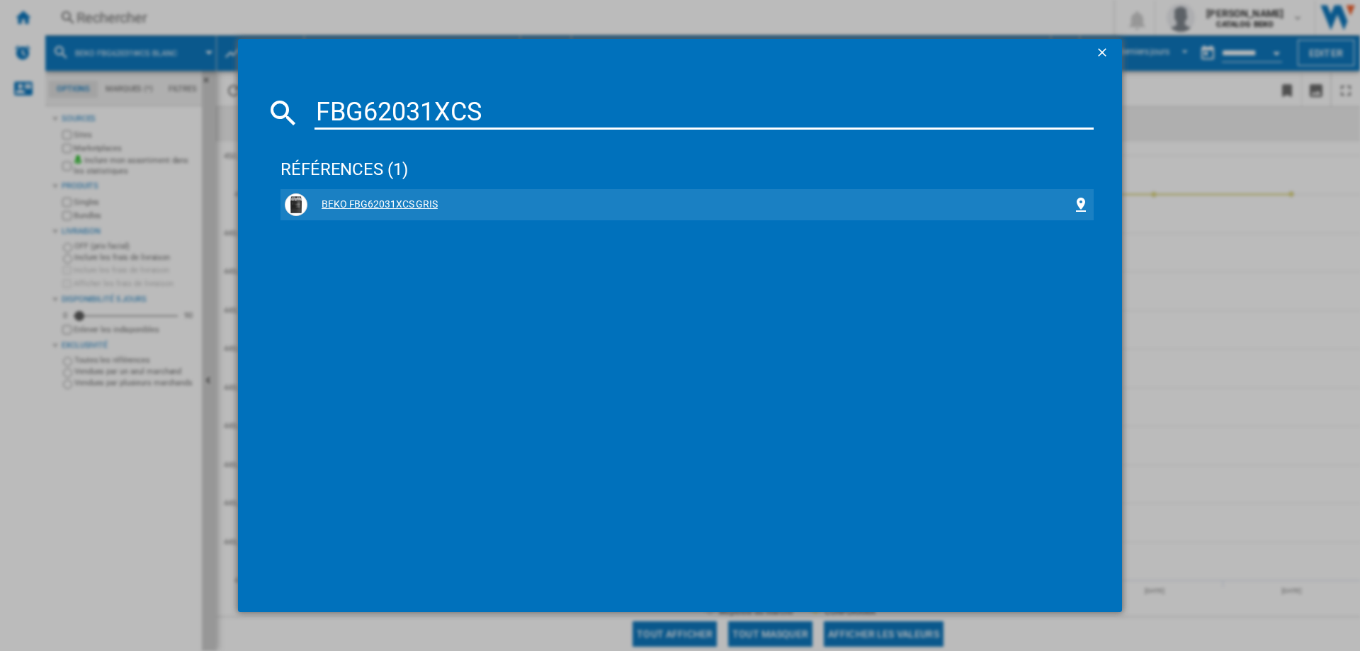
click at [412, 199] on div "BEKO FBG62031XCS GRIS" at bounding box center [689, 205] width 765 height 14
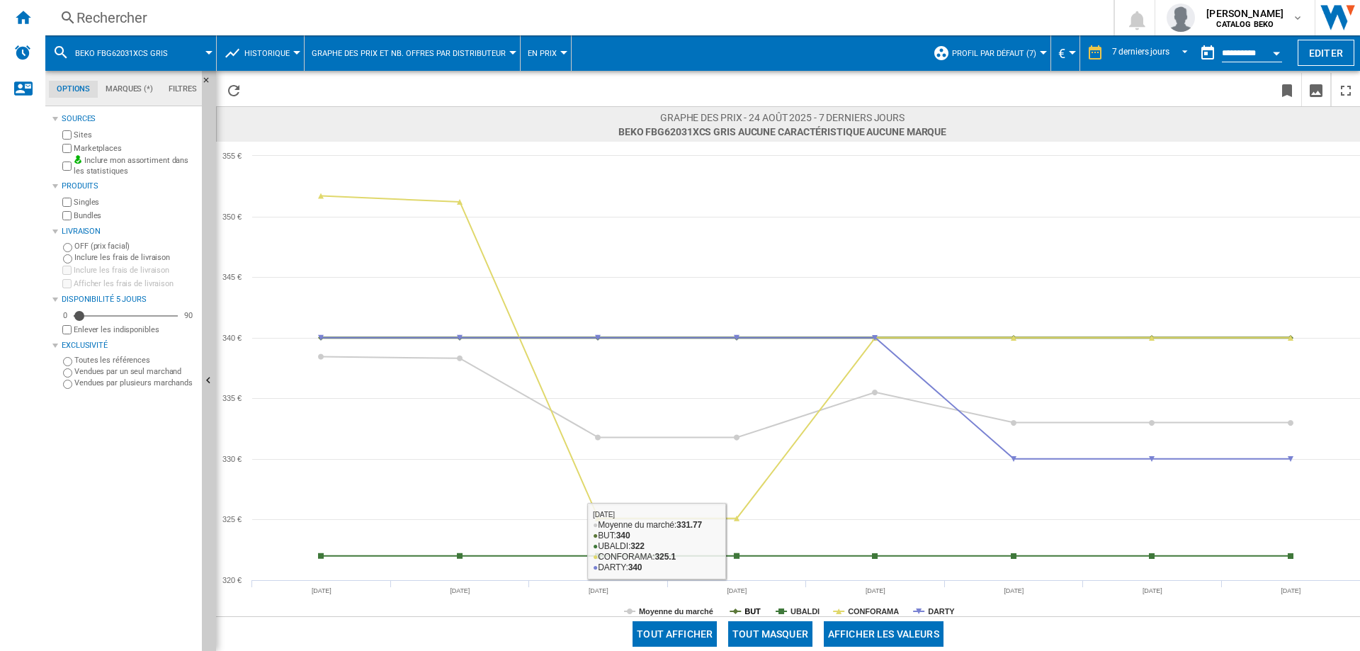
click at [747, 607] on tspan "BUT" at bounding box center [752, 611] width 16 height 8
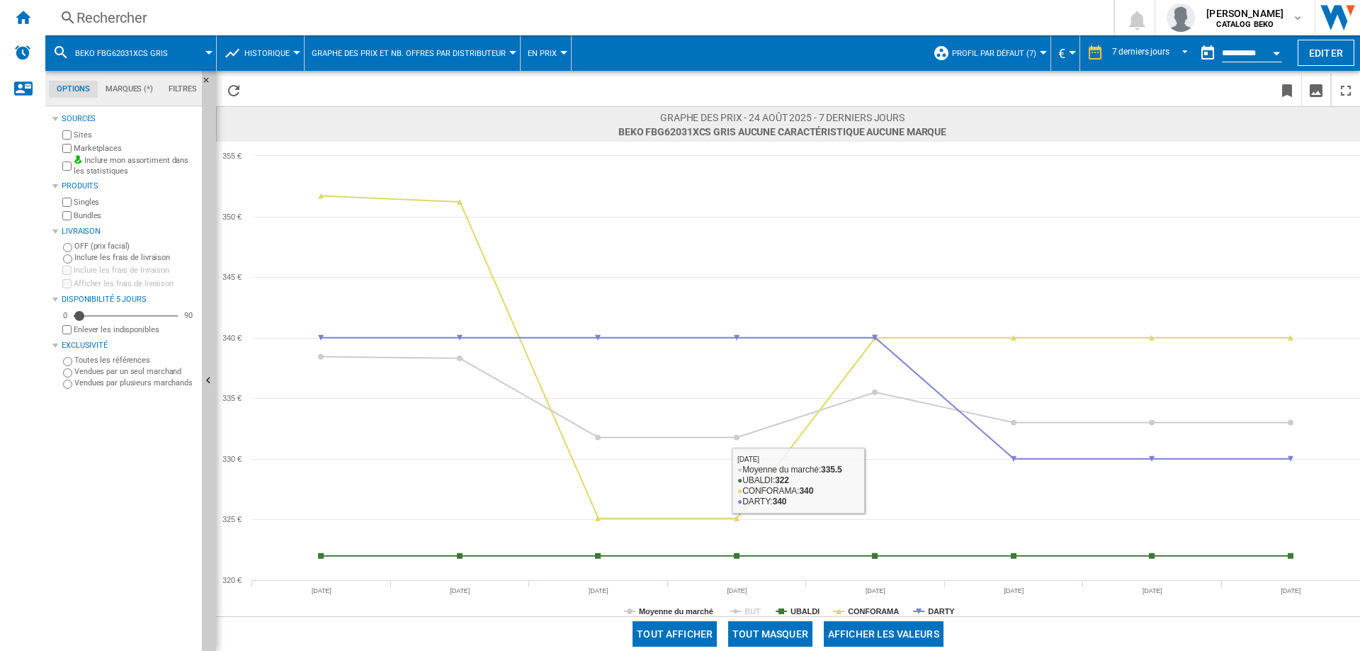
click at [878, 605] on rect at bounding box center [788, 379] width 1144 height 474
click at [875, 609] on tspan "CONFORAMA" at bounding box center [873, 611] width 51 height 8
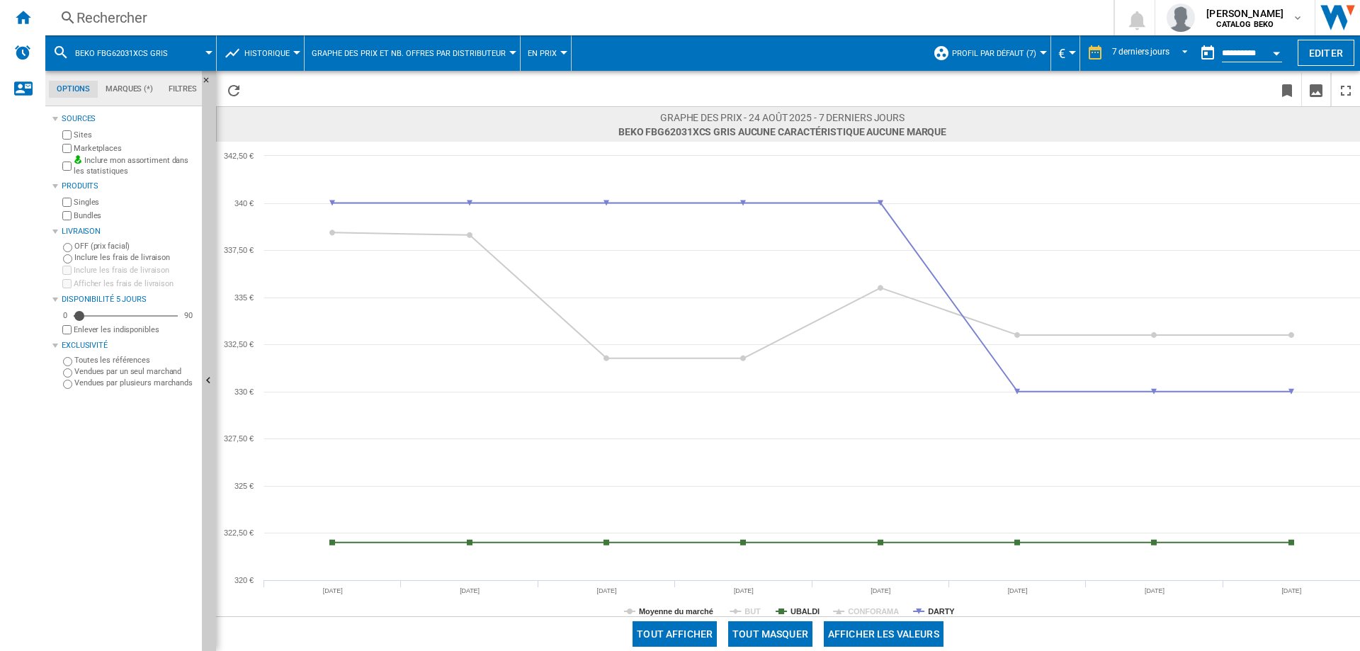
click at [101, 22] on div "Rechercher" at bounding box center [576, 18] width 1000 height 20
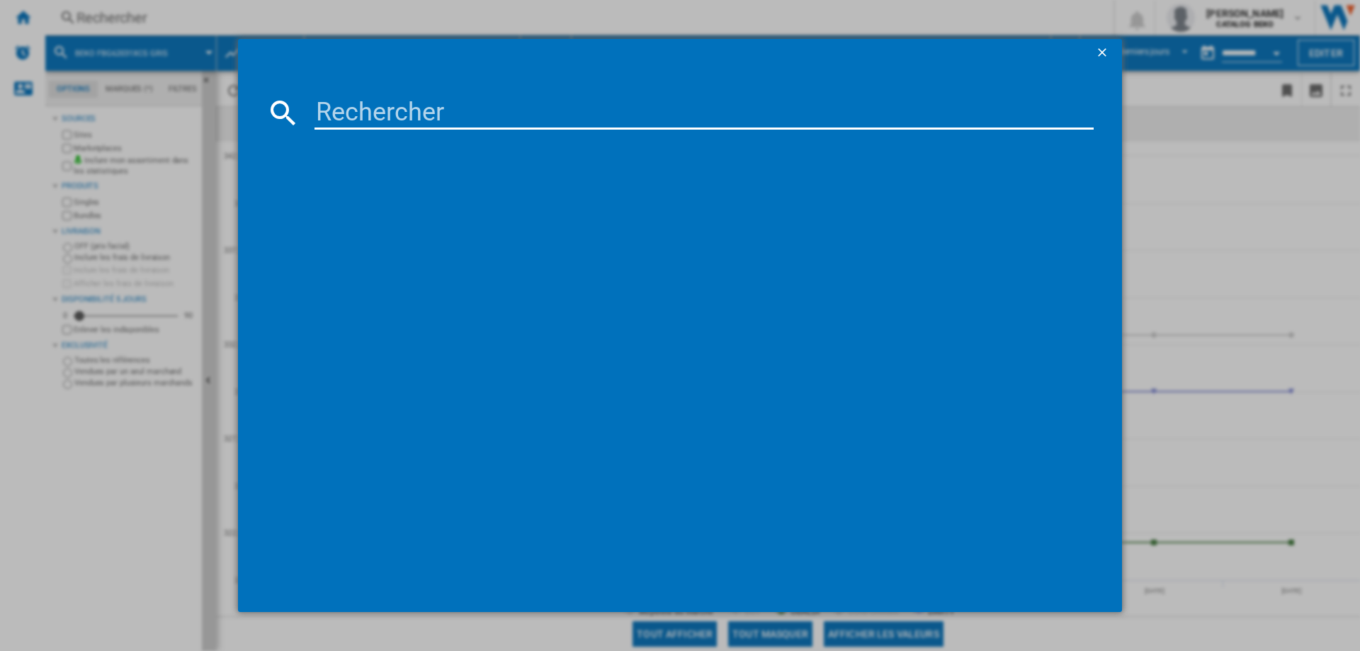
click at [366, 108] on input at bounding box center [703, 113] width 779 height 34
type input "BAS614P8B"
click at [368, 205] on div "HISENSE BAS614P8B NOIR" at bounding box center [689, 205] width 765 height 14
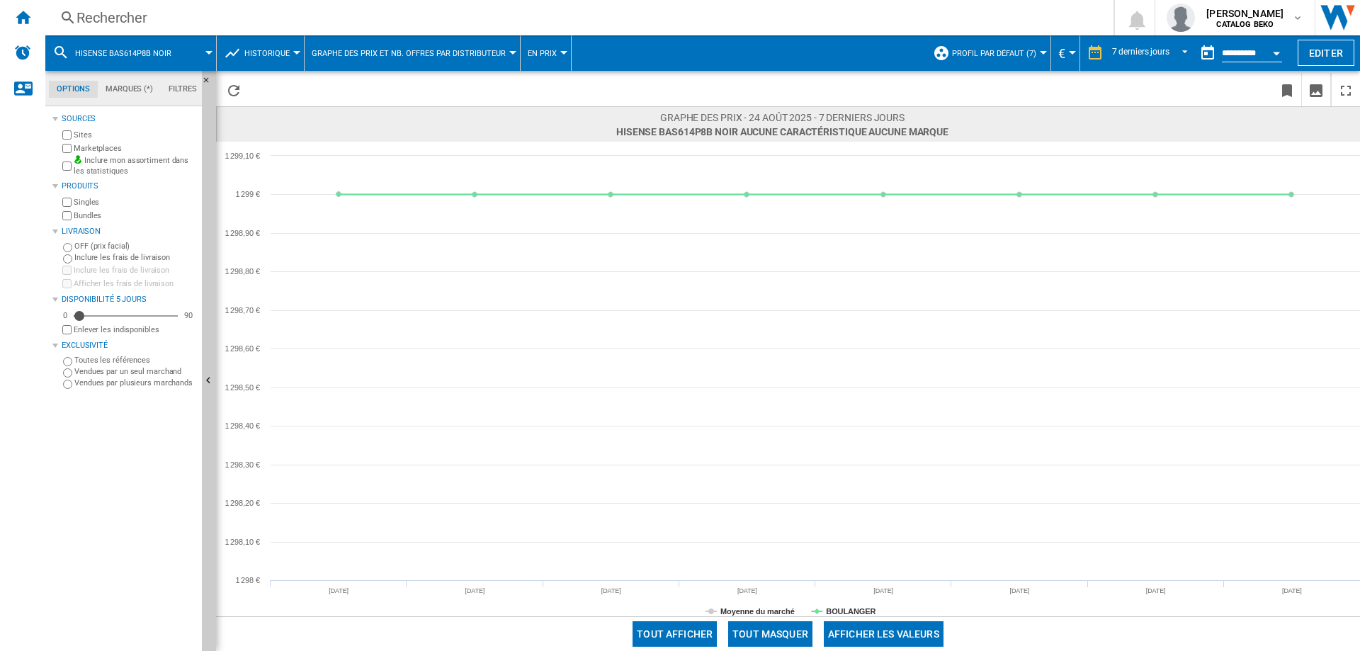
click at [125, 13] on div "Rechercher" at bounding box center [576, 18] width 1000 height 20
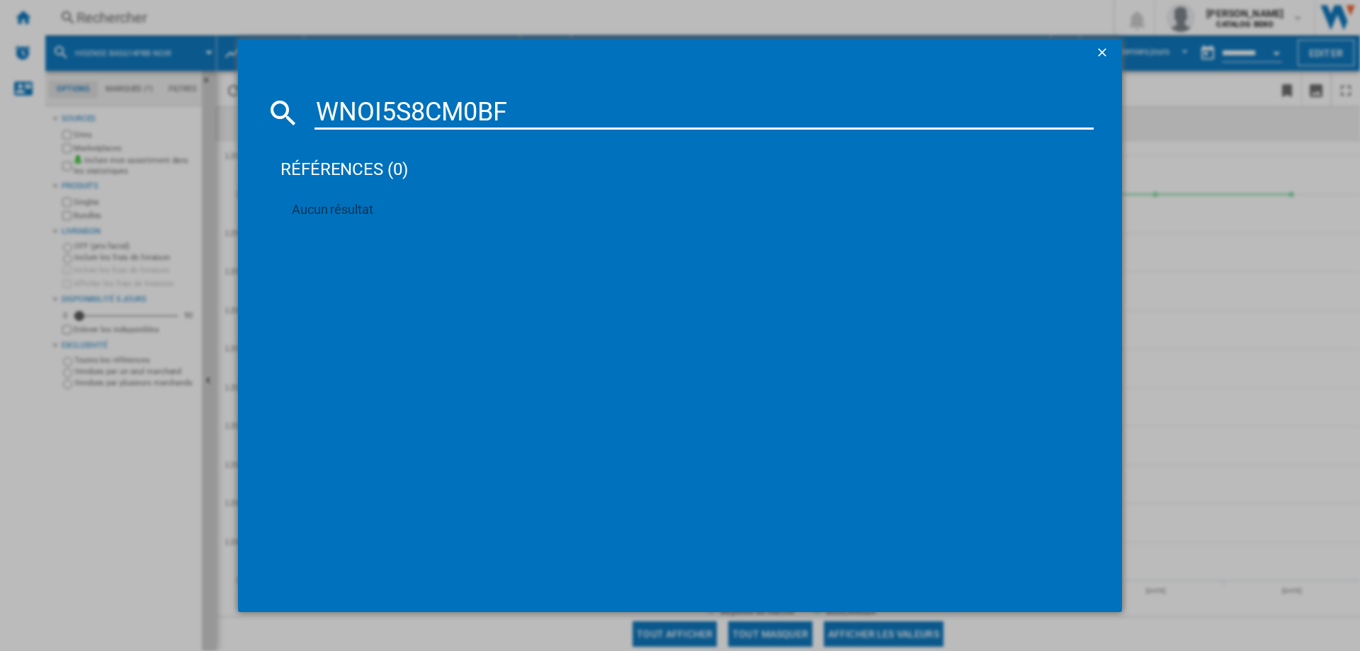
drag, startPoint x: 515, startPoint y: 102, endPoint x: 491, endPoint y: 117, distance: 27.7
click at [501, 108] on md-dialog-content "WNOI5S8CM0BF références (0) Aucun résultat" at bounding box center [680, 339] width 884 height 545
drag, startPoint x: 530, startPoint y: 110, endPoint x: 162, endPoint y: 103, distance: 368.3
click at [162, 103] on div "WNOI5S8CM0BF références (0) Aucun résultat" at bounding box center [680, 325] width 1360 height 651
paste input "B2ACJ7AN3"
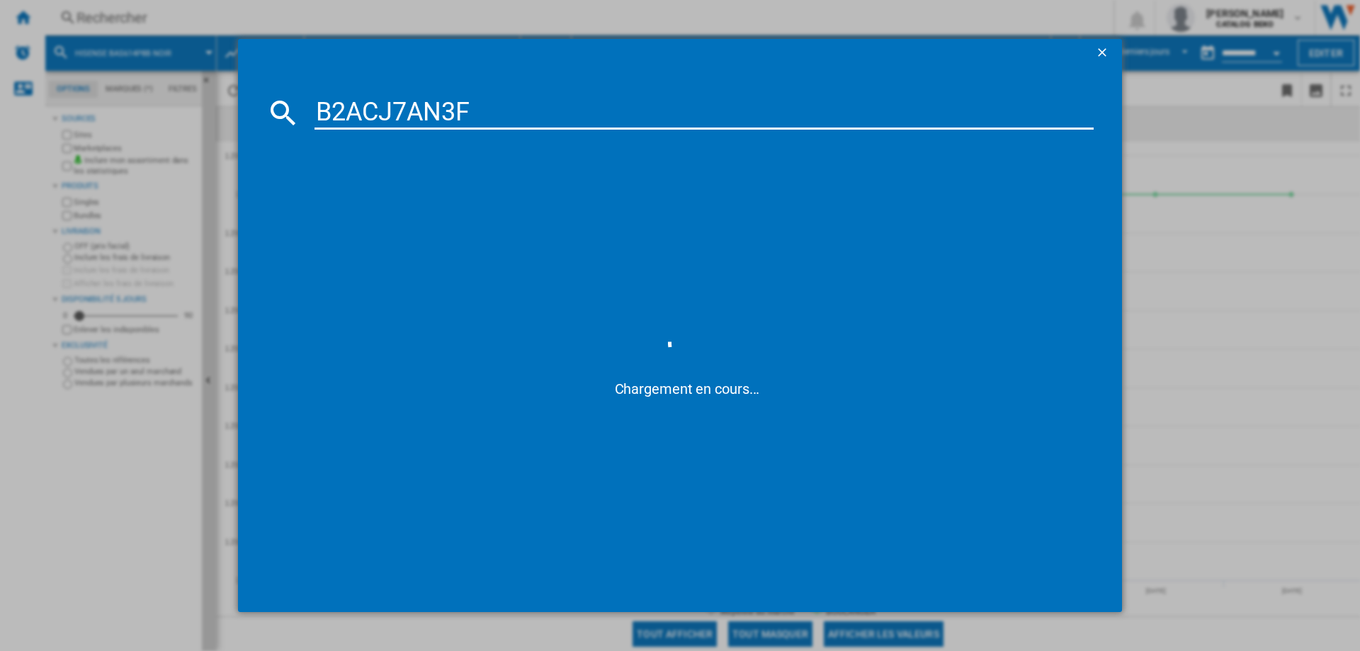
type input "B2ACJ7AN3F"
click at [433, 196] on div "NEFF N30 B2ACJ7AN3F INOX" at bounding box center [687, 204] width 805 height 23
drag, startPoint x: 405, startPoint y: 212, endPoint x: 391, endPoint y: 181, distance: 33.6
click at [405, 212] on div "NEFF N30 B2ACJ7AN3F INOX" at bounding box center [687, 204] width 805 height 23
click at [373, 200] on div "NEFF N30 B2ACJ7AN3F INOX" at bounding box center [689, 205] width 765 height 14
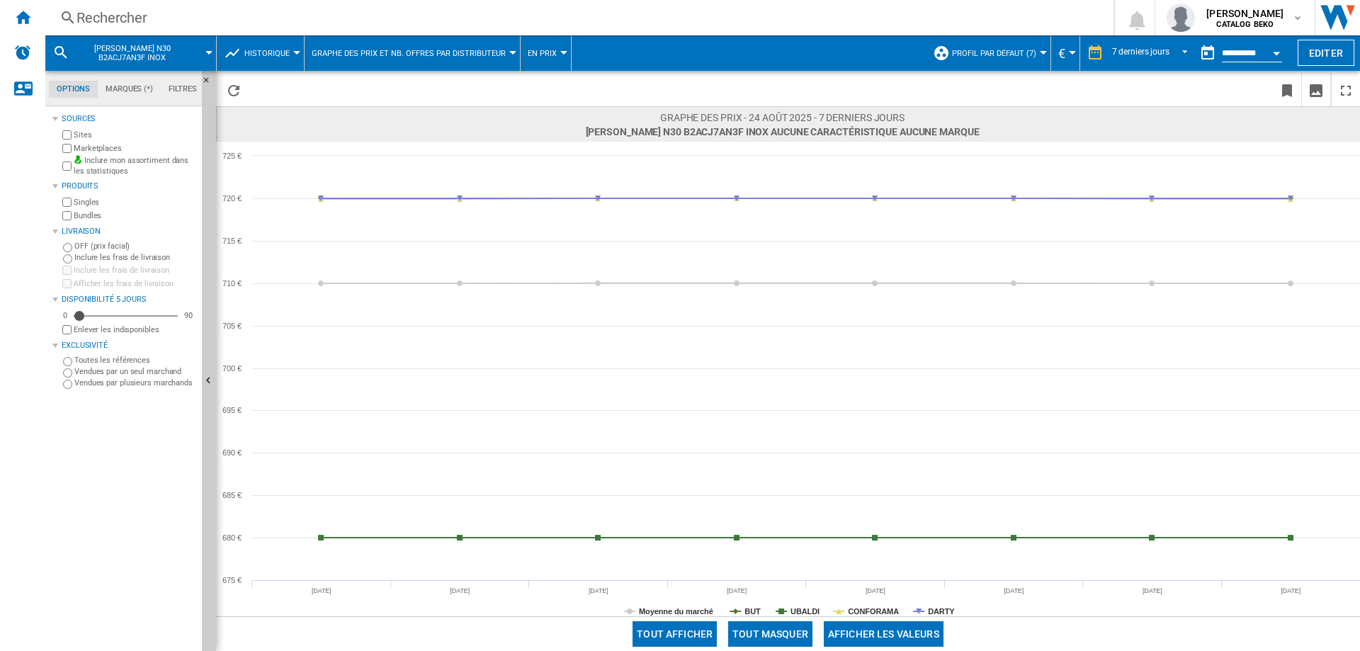
click at [113, 9] on div "Rechercher" at bounding box center [576, 18] width 1000 height 20
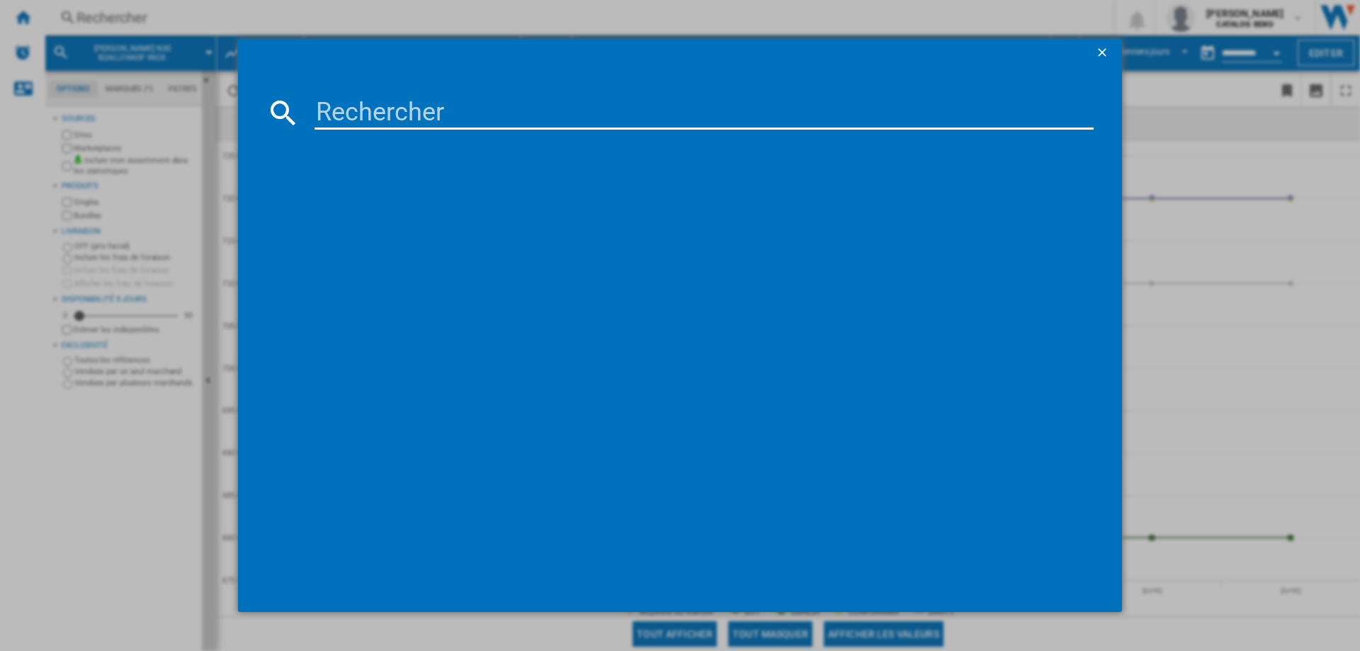
click at [361, 103] on input at bounding box center [703, 113] width 779 height 34
type input "WOI7A8FPT1SBA"
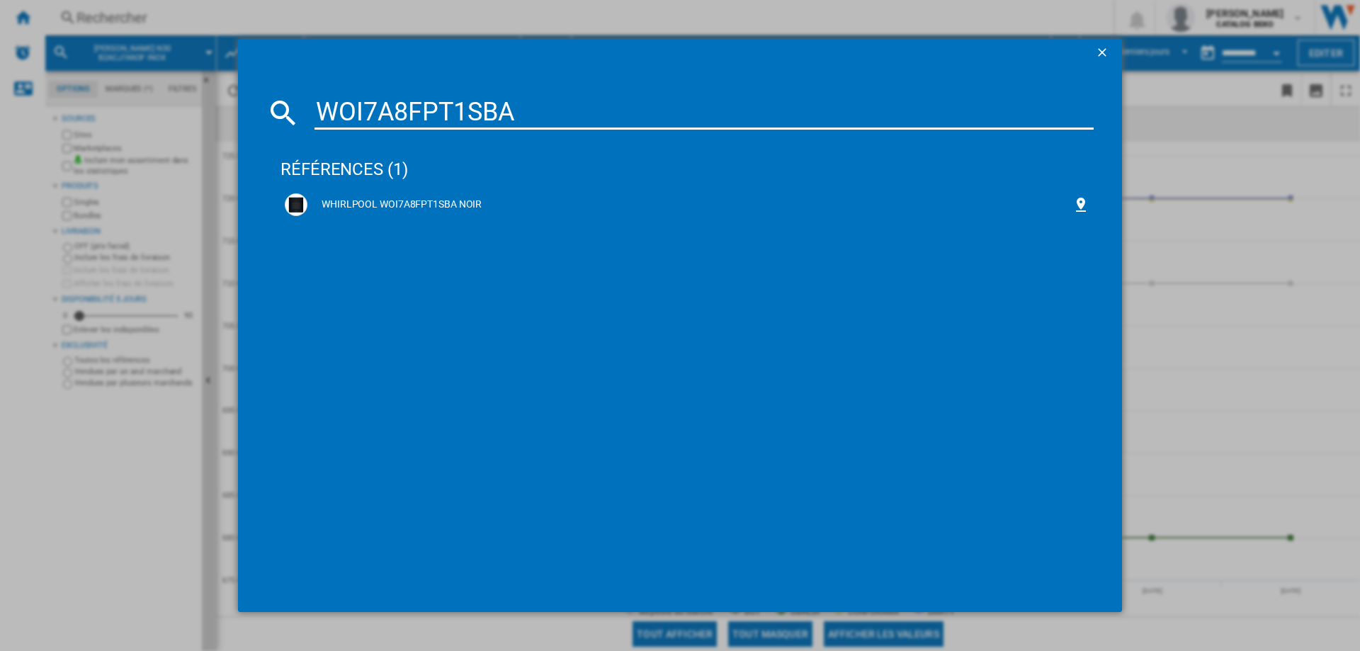
drag, startPoint x: 431, startPoint y: 208, endPoint x: 637, endPoint y: 594, distance: 437.8
click at [431, 208] on div "WHIRLPOOL WOI7A8FPT1SBA NOIR" at bounding box center [689, 205] width 765 height 14
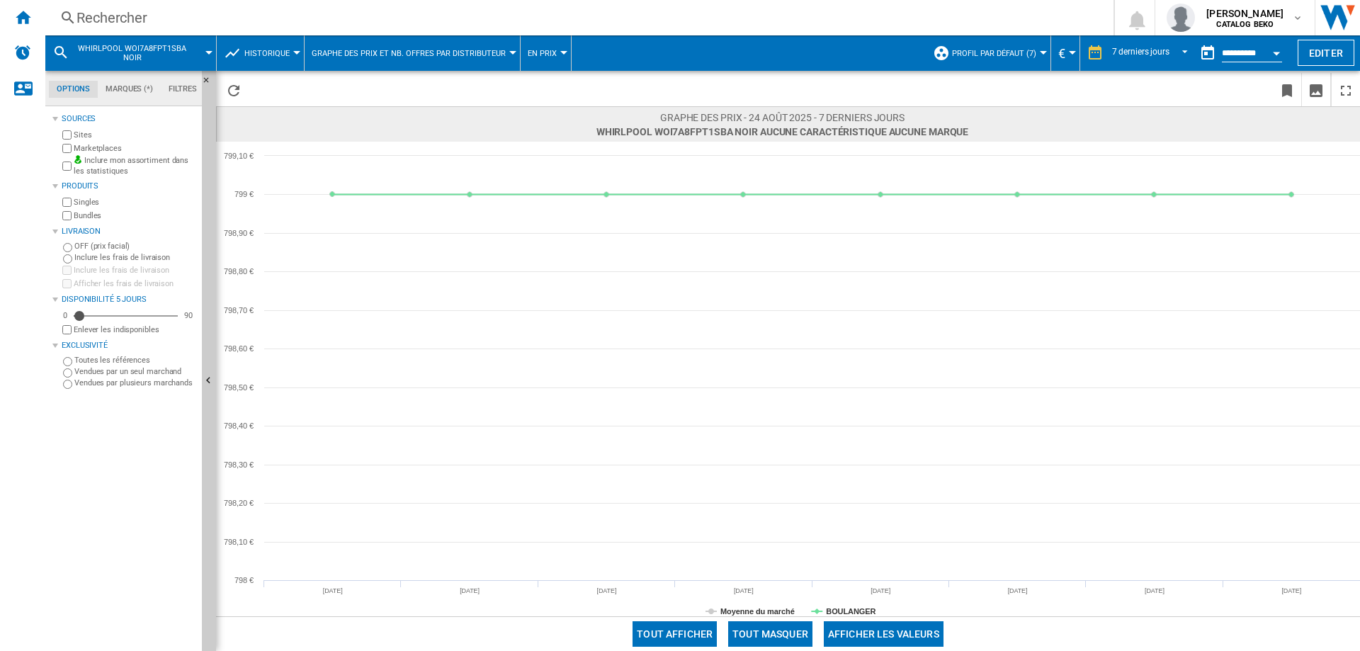
click at [130, 23] on div "Rechercher" at bounding box center [576, 18] width 1000 height 20
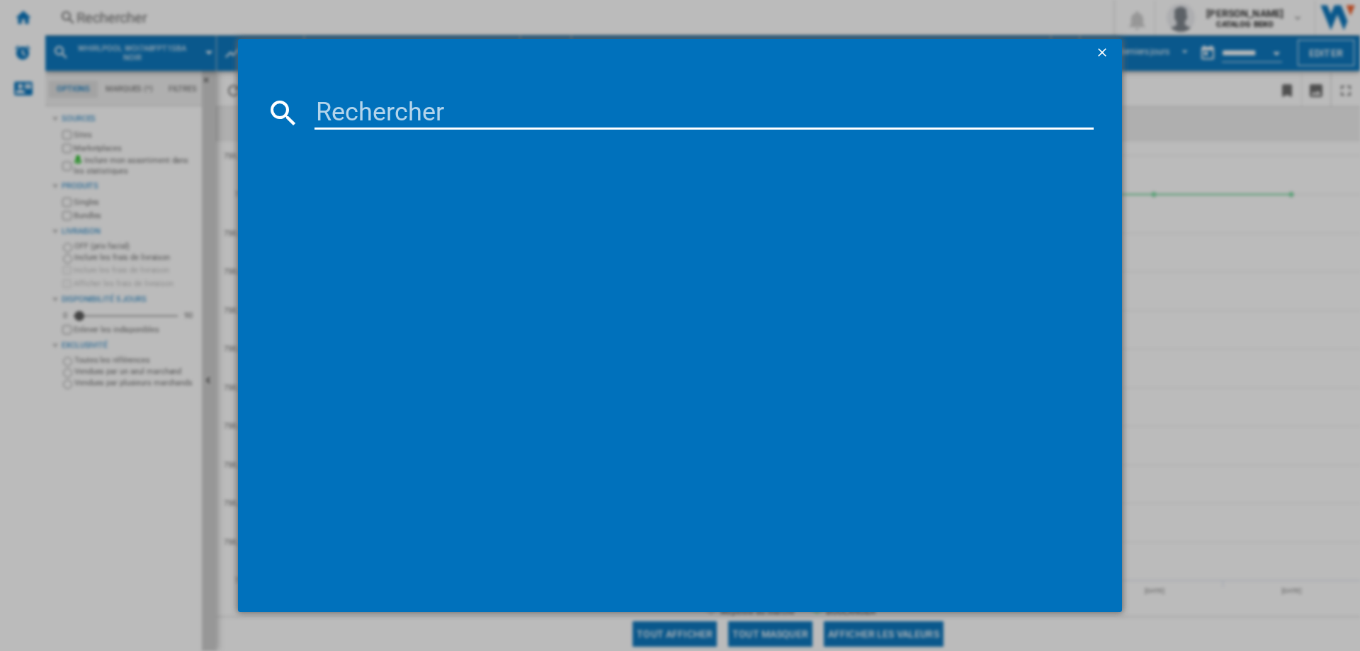
click at [379, 95] on md-dialog-content at bounding box center [680, 339] width 884 height 545
click at [381, 101] on input at bounding box center [703, 113] width 779 height 34
paste input "WOI4S8PM0SBAF"
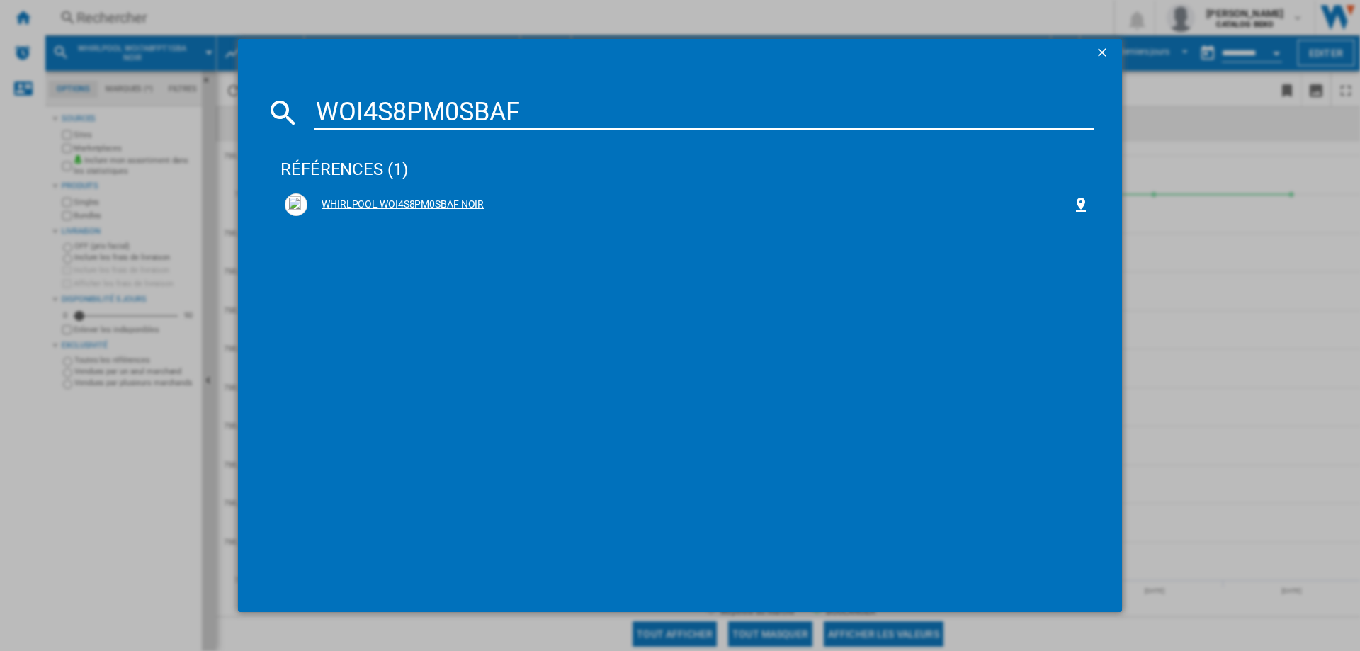
type input "WOI4S8PM0SBAF"
click at [450, 200] on div "WHIRLPOOL WOI4S8PM0SBAF NOIR" at bounding box center [689, 205] width 765 height 14
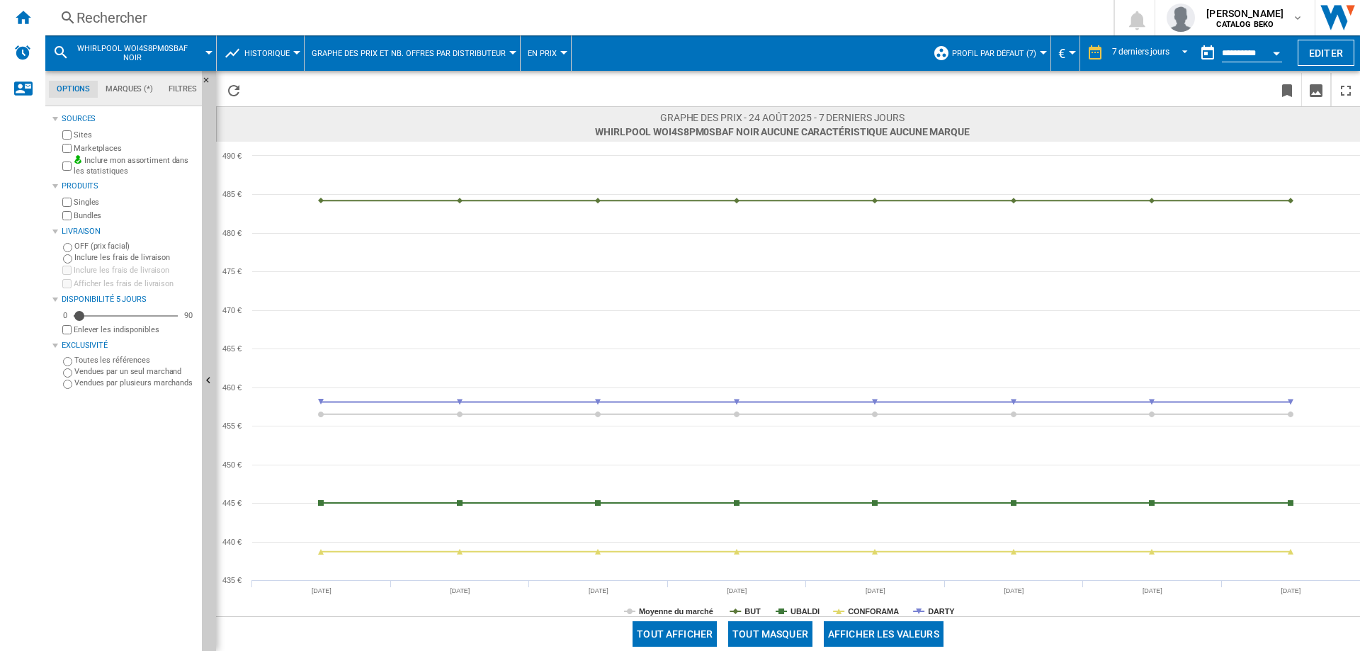
click at [111, 16] on div "Rechercher" at bounding box center [576, 18] width 1000 height 20
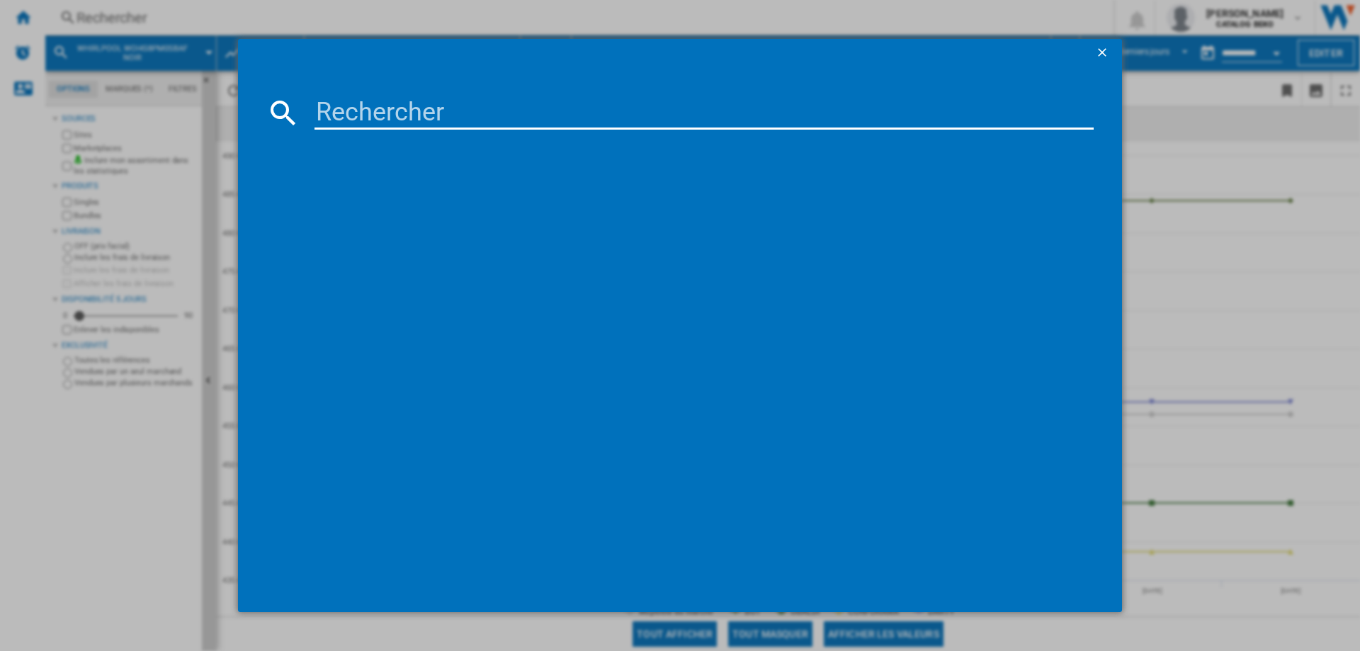
click at [399, 109] on input at bounding box center [703, 113] width 779 height 34
drag, startPoint x: 470, startPoint y: 116, endPoint x: 127, endPoint y: 115, distance: 343.5
click at [127, 115] on div "HBG272EB3 références (0) Aucun résultat" at bounding box center [680, 325] width 1360 height 651
paste input "WOI5S8PM1SX"
type input "WOI5S8PM1SX"
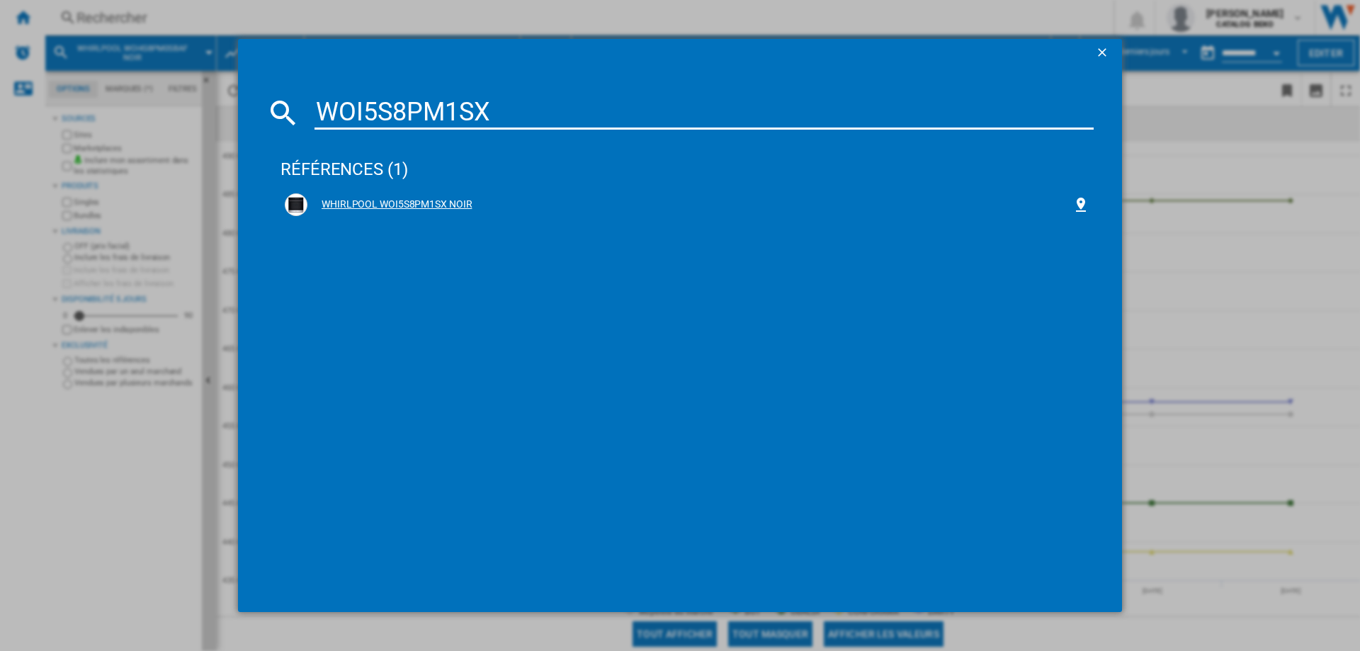
click at [411, 191] on div "WHIRLPOOL WOI5S8PM1SX NOIR" at bounding box center [686, 204] width 813 height 31
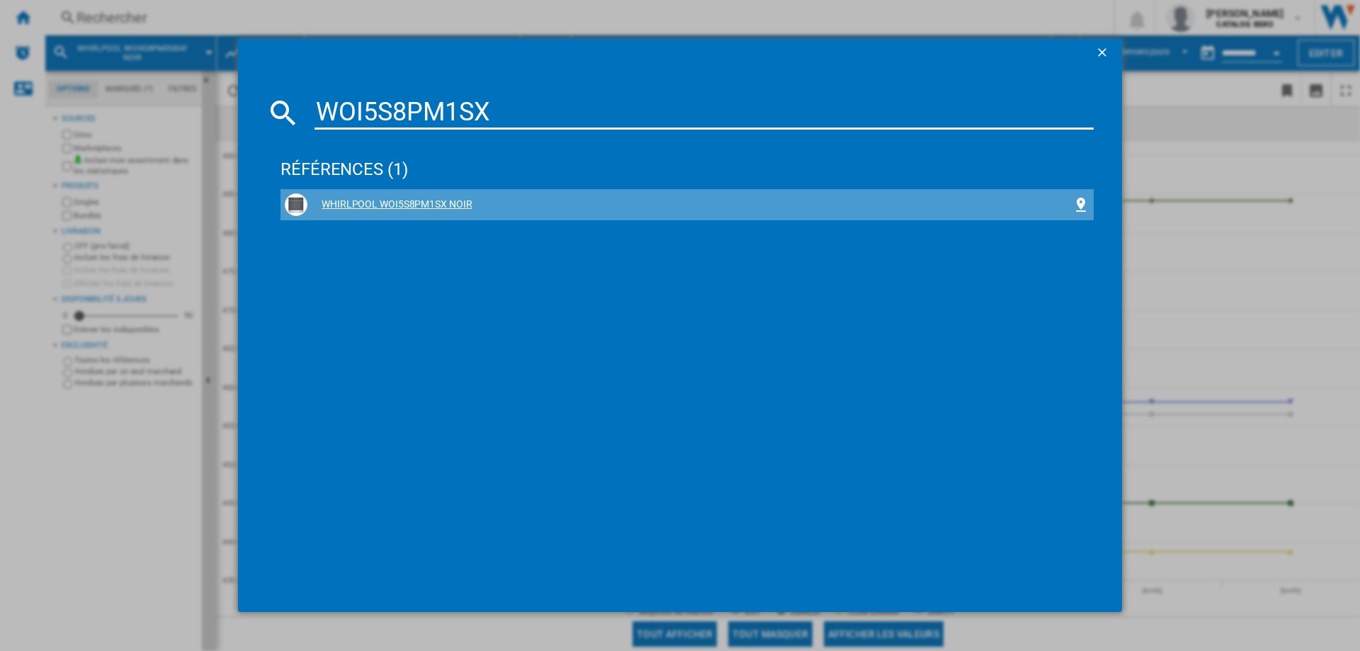
click at [447, 199] on div "WHIRLPOOL WOI5S8PM1SX NOIR" at bounding box center [689, 205] width 765 height 14
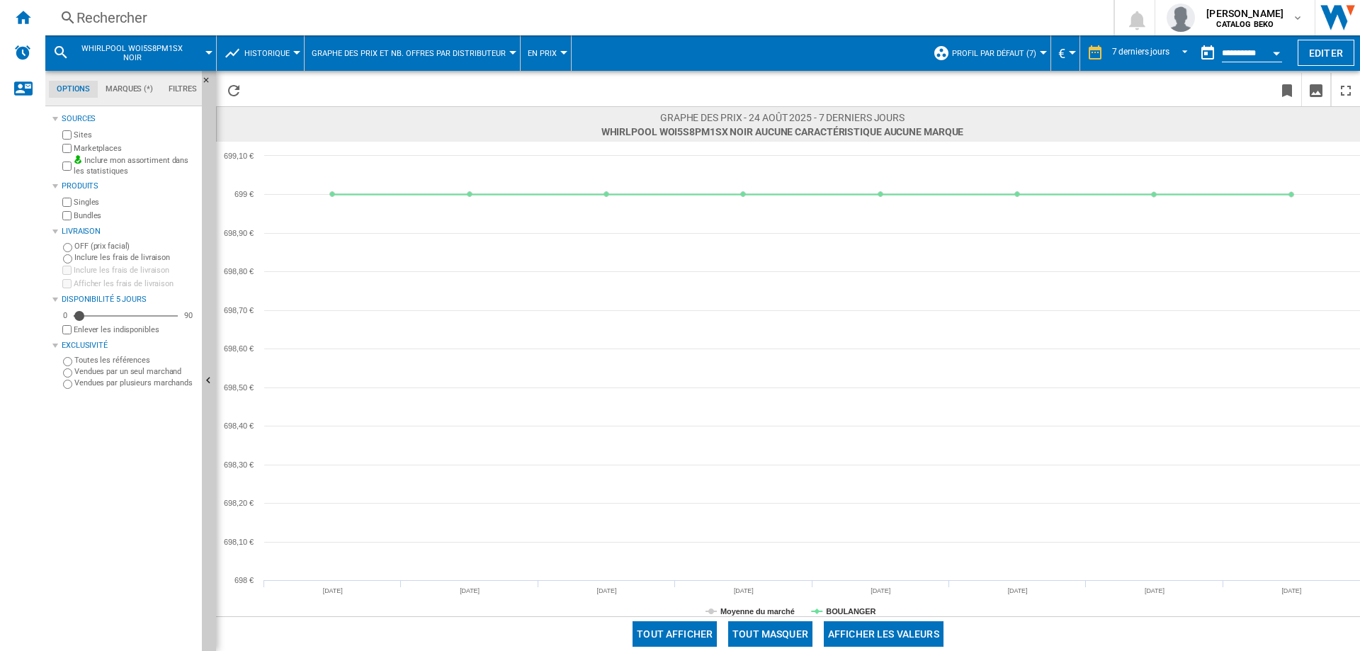
click at [123, 16] on div "Rechercher" at bounding box center [576, 18] width 1000 height 20
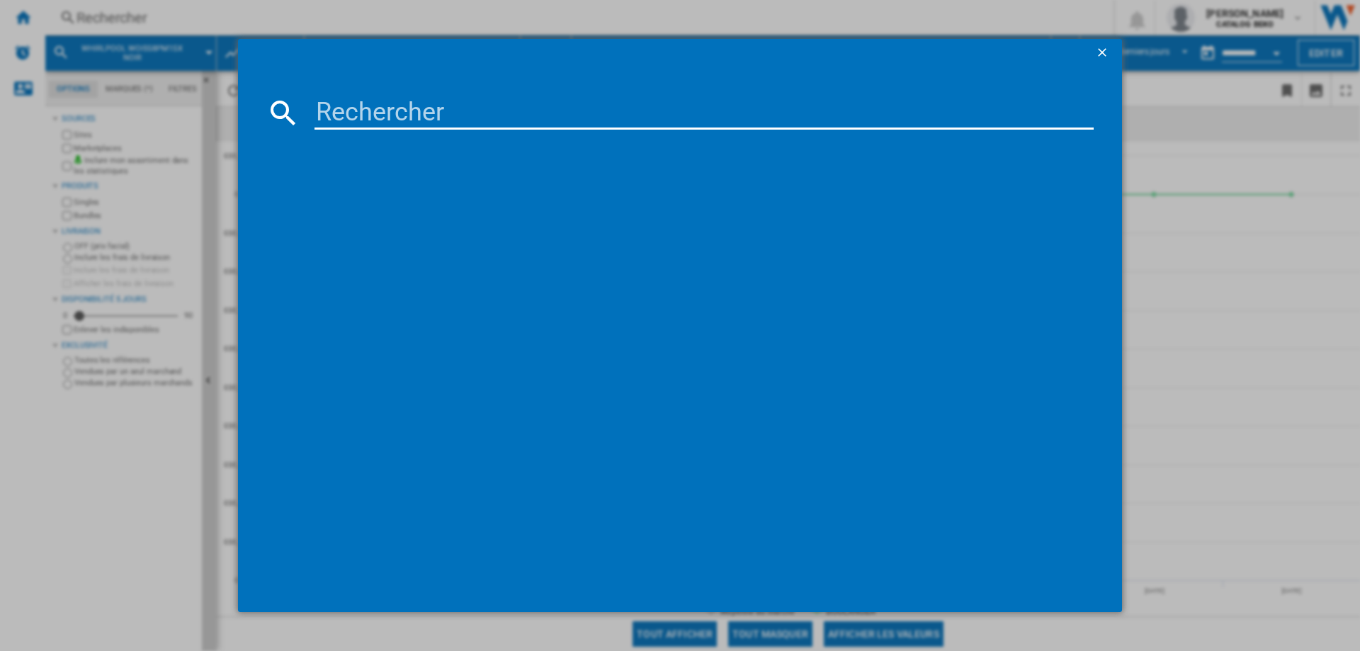
click at [399, 100] on input at bounding box center [703, 113] width 779 height 34
type input "B54CR71N0F"
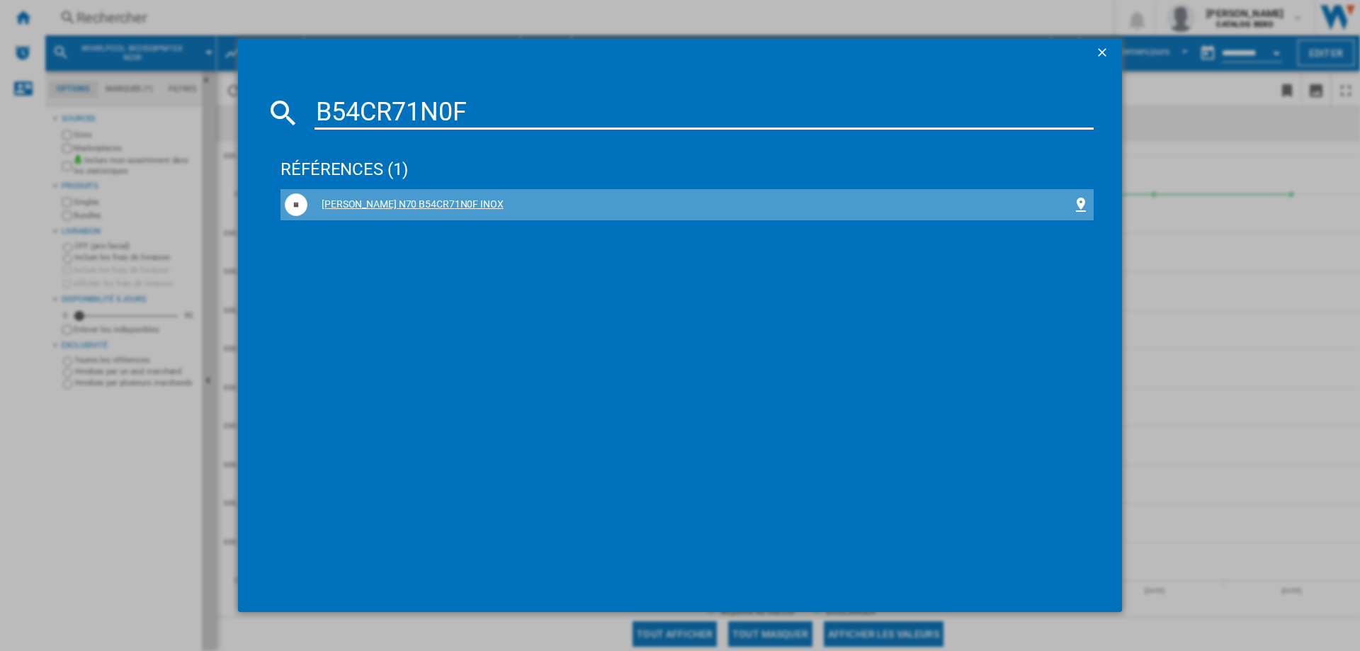
click at [404, 200] on div "NEFF N70 B54CR71N0F INOX" at bounding box center [689, 205] width 765 height 14
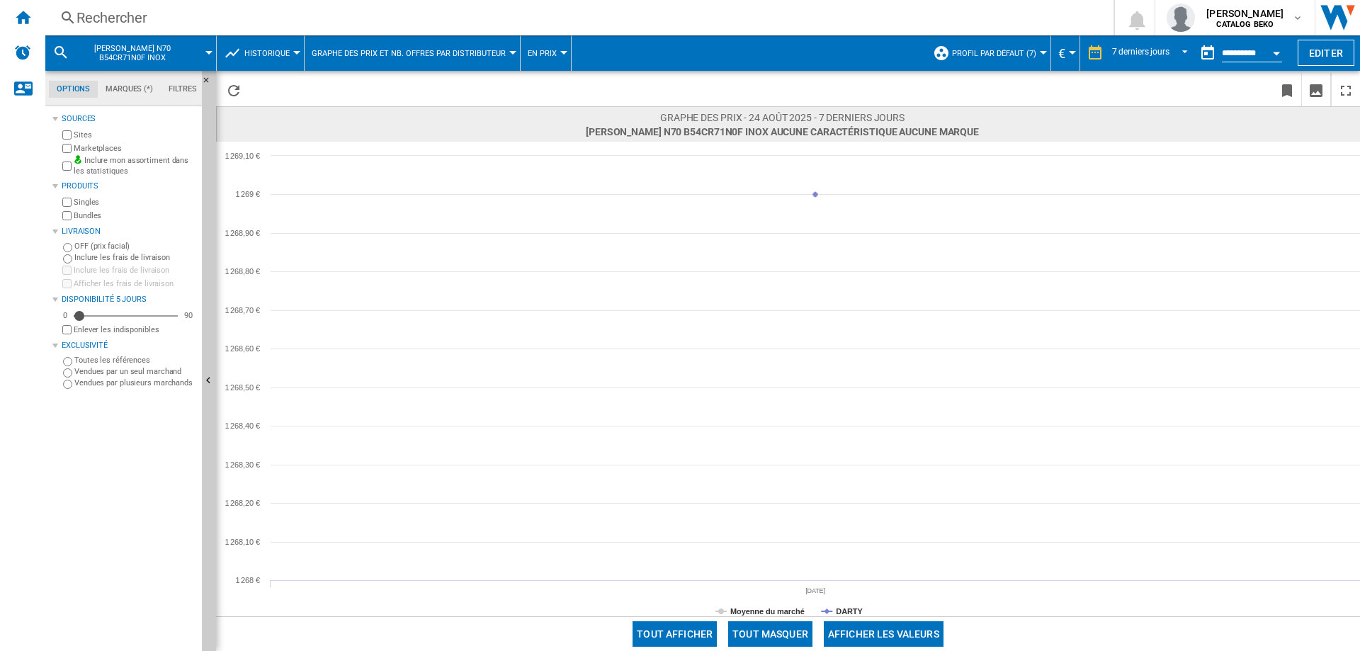
click at [119, 8] on div "Rechercher" at bounding box center [576, 18] width 1000 height 20
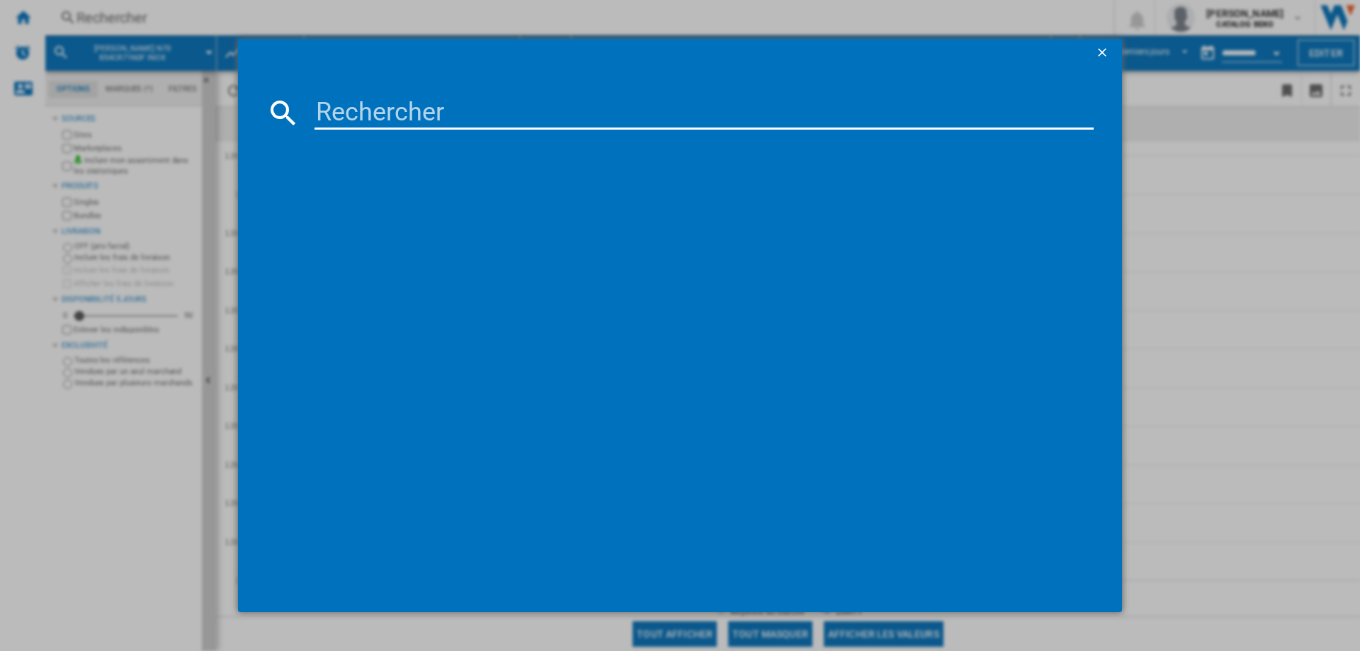
click at [394, 116] on input at bounding box center [703, 113] width 779 height 34
drag, startPoint x: 480, startPoint y: 112, endPoint x: 104, endPoint y: 127, distance: 376.4
click at [104, 127] on div "HBG578EB7 références (0) Aucun résultat" at bounding box center [680, 325] width 1360 height 651
paste input "WOI5S8HM1SXA"
drag, startPoint x: 550, startPoint y: 113, endPoint x: 84, endPoint y: 91, distance: 467.2
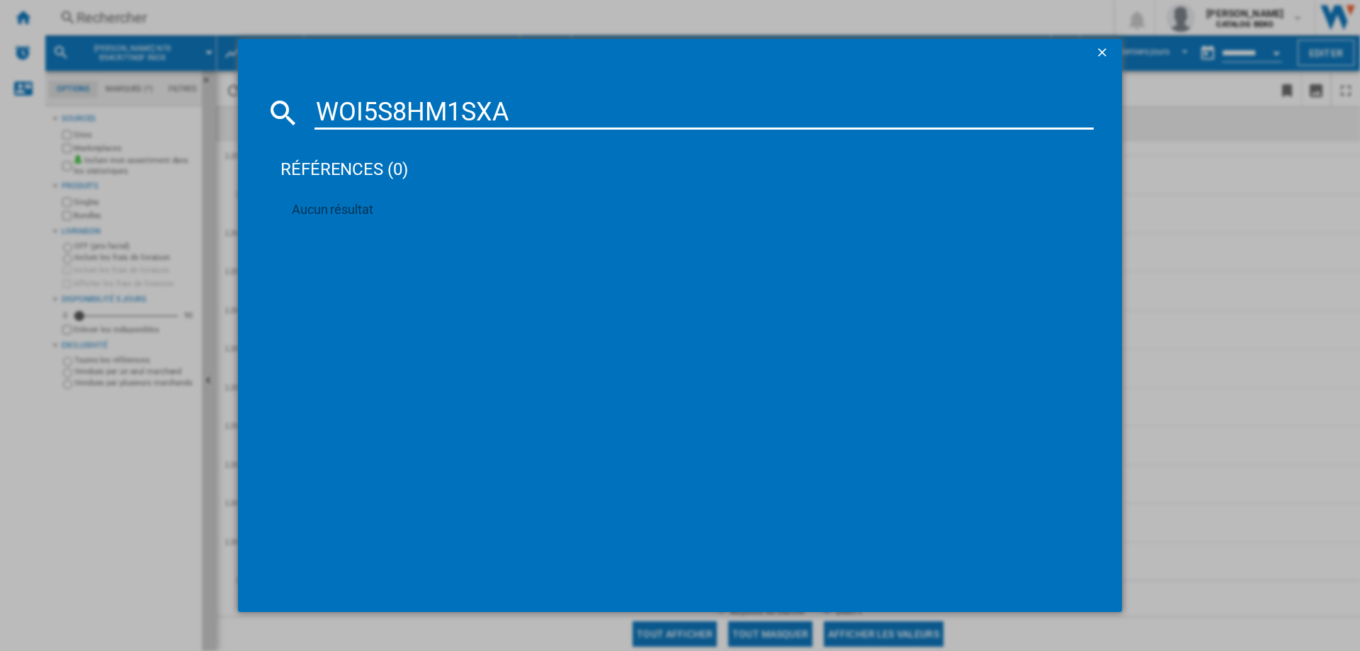
click at [84, 91] on div "WOI5S8HM1SXA références (0) Aucun résultat" at bounding box center [680, 325] width 1360 height 651
paste input "HBG579BS3F"
type input "HBG579BS3F"
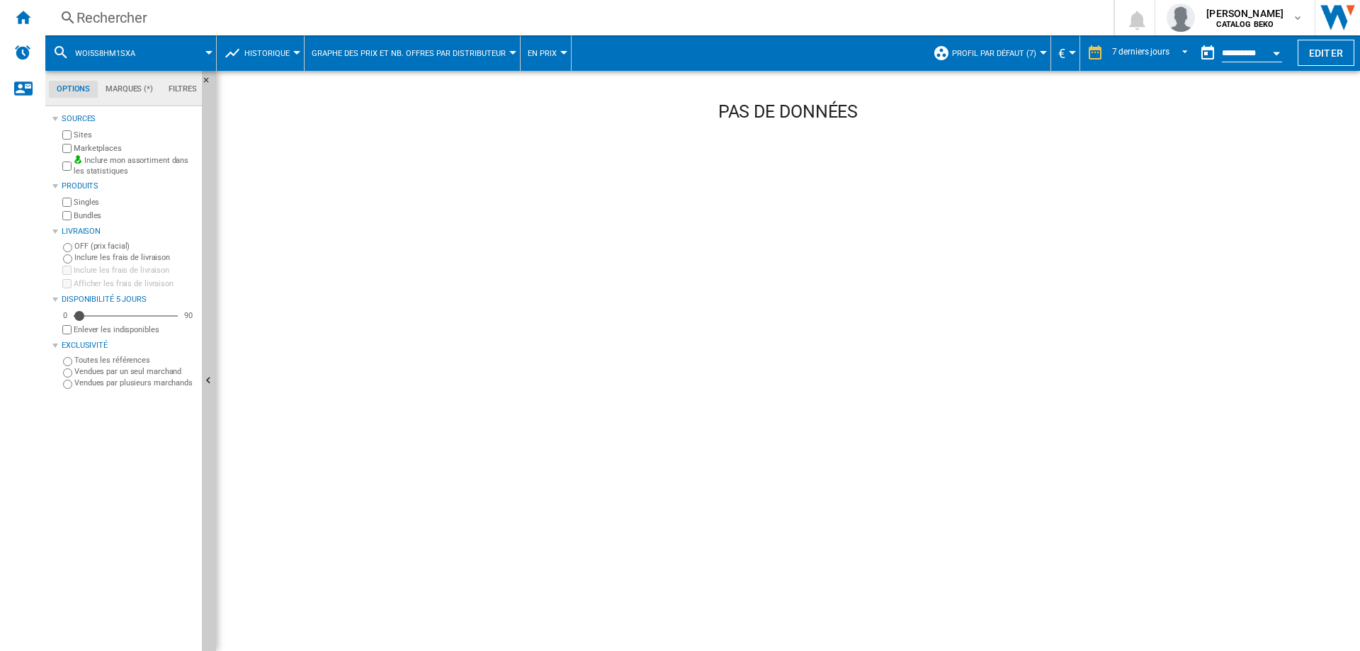
click at [137, 8] on div "Rechercher" at bounding box center [576, 18] width 1000 height 20
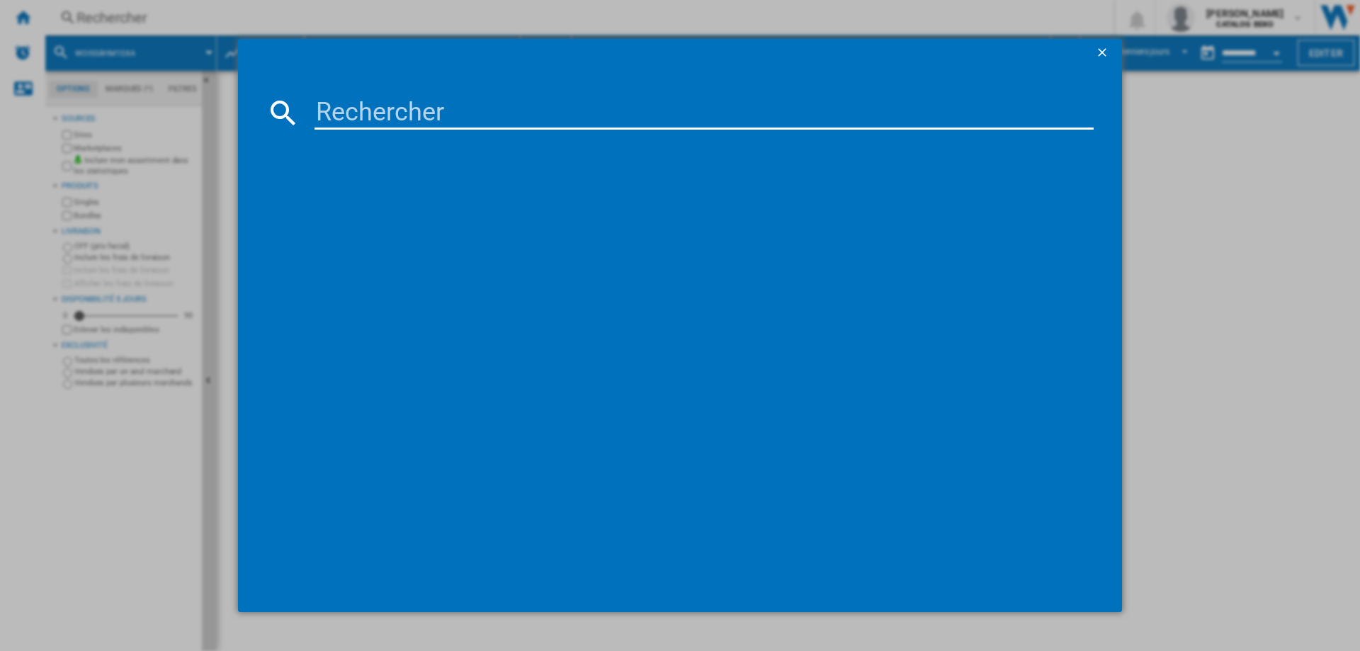
click at [387, 106] on input at bounding box center [703, 113] width 779 height 34
paste input "HBG579BS3F"
type input "HBG579BS3F"
click at [441, 209] on div "BOSCH SERIE6 HBG579BS3F INOX" at bounding box center [689, 205] width 765 height 14
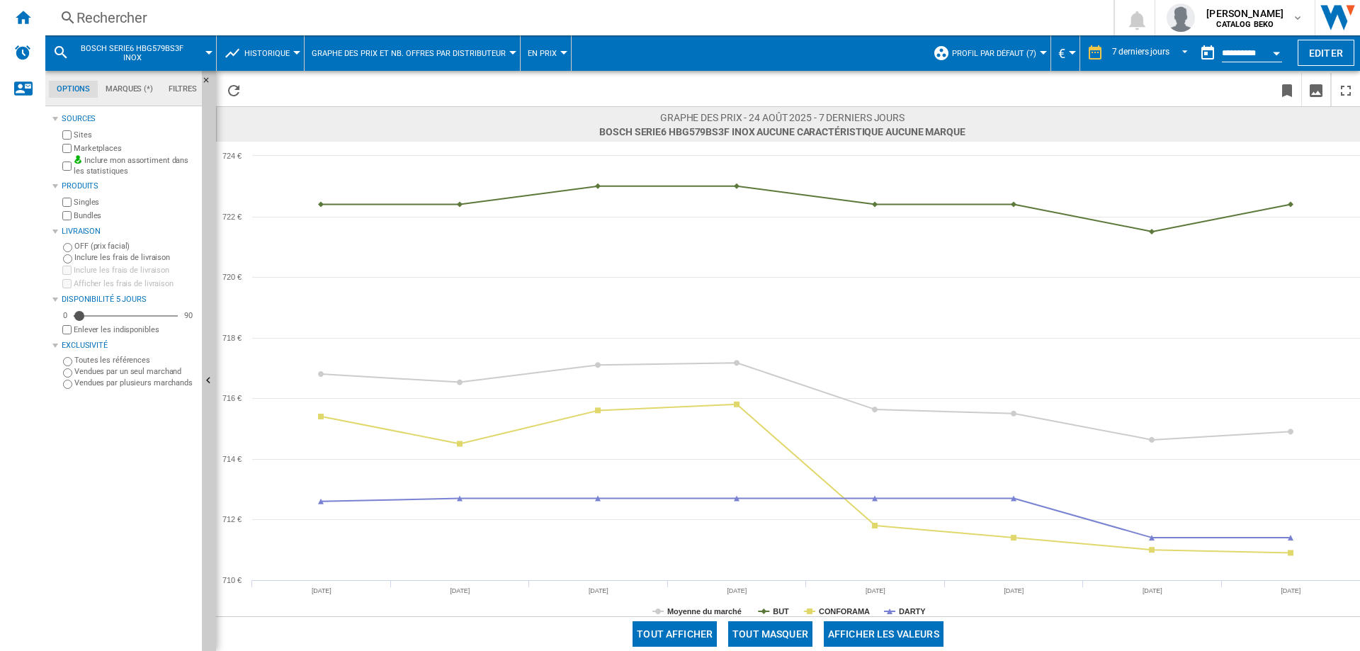
click at [127, 8] on div "Rechercher" at bounding box center [576, 18] width 1000 height 20
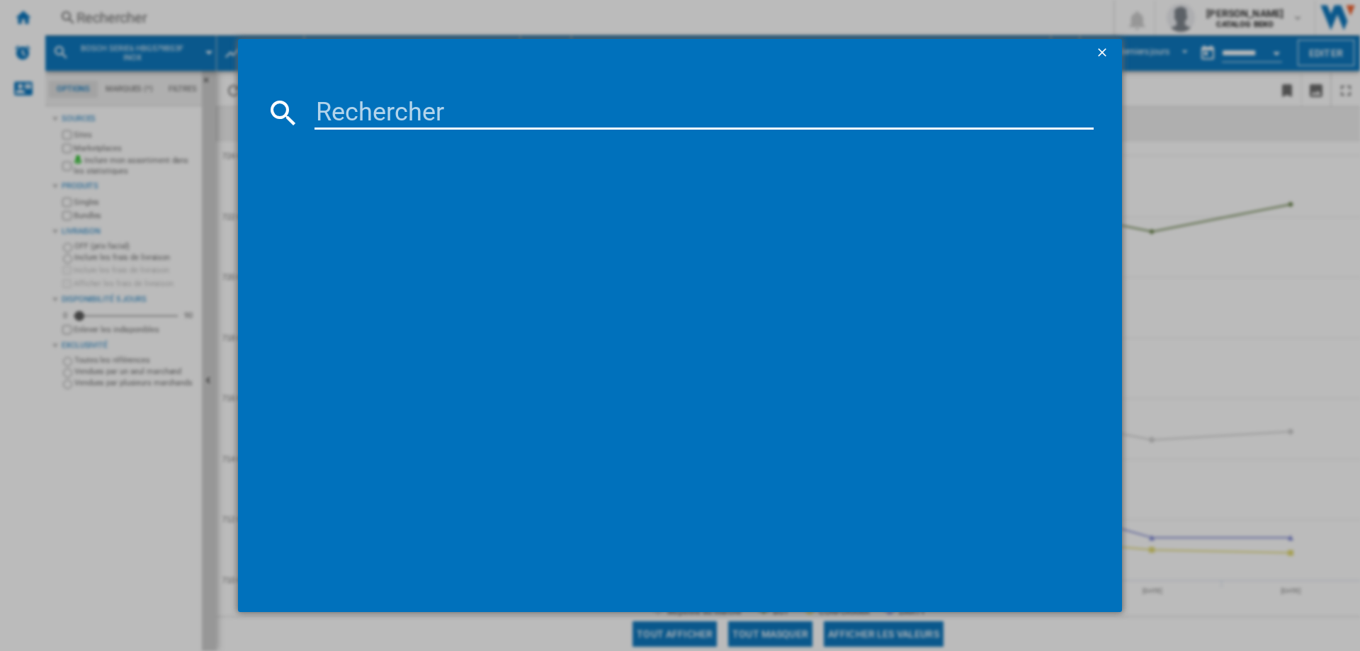
click at [406, 123] on input at bounding box center [703, 113] width 779 height 34
type input "DOP4556H"
click at [375, 203] on div "DE DIETRICH DOP4556H NOIR" at bounding box center [689, 205] width 765 height 14
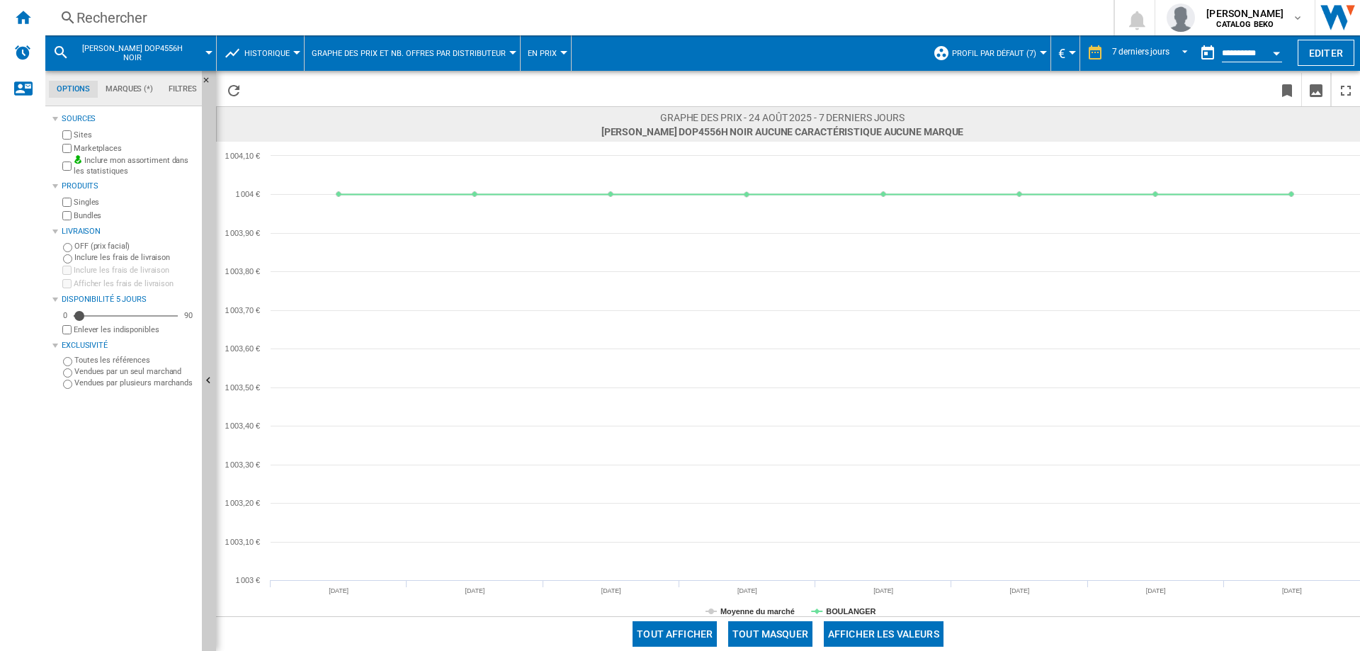
click at [116, 11] on div "Rechercher" at bounding box center [576, 18] width 1000 height 20
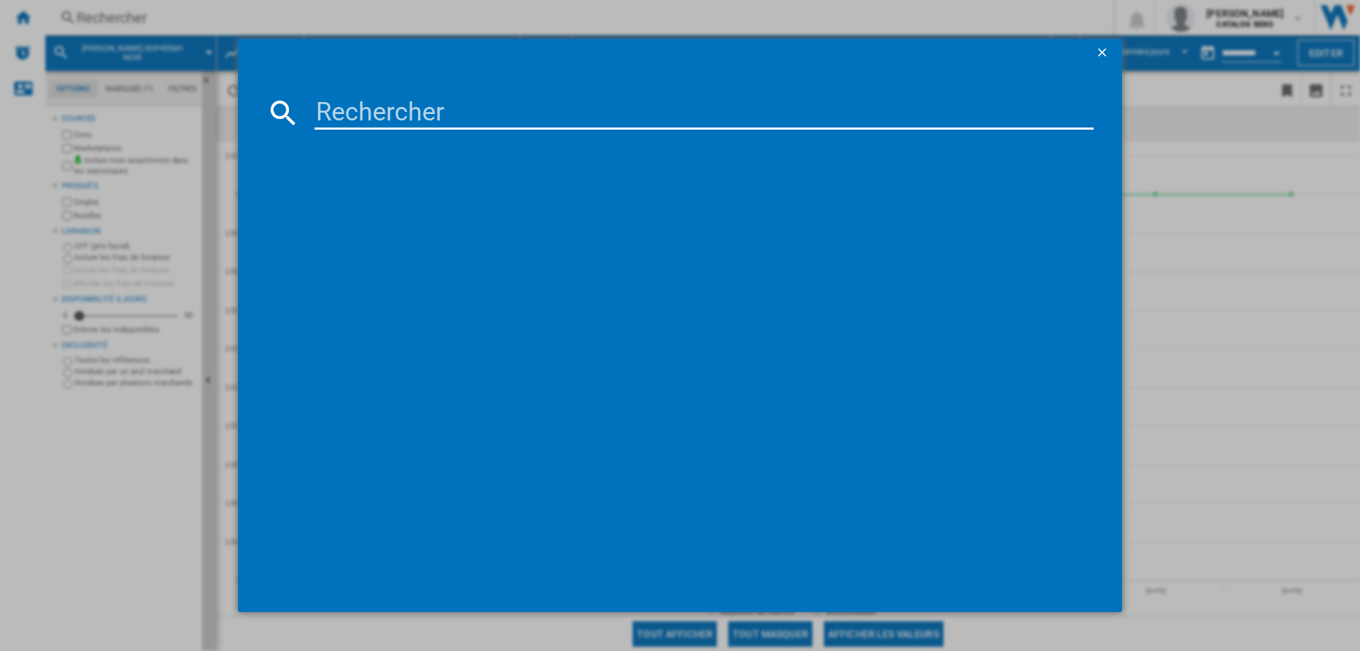
click at [399, 98] on input at bounding box center [703, 113] width 779 height 34
drag, startPoint x: 488, startPoint y: 112, endPoint x: 142, endPoint y: 107, distance: 345.6
click at [142, 107] on div "HRG4720B3F références (0) Aucun résultat" at bounding box center [680, 325] width 1360 height 651
paste input "O64213EPBG"
type input "O64213EPBG"
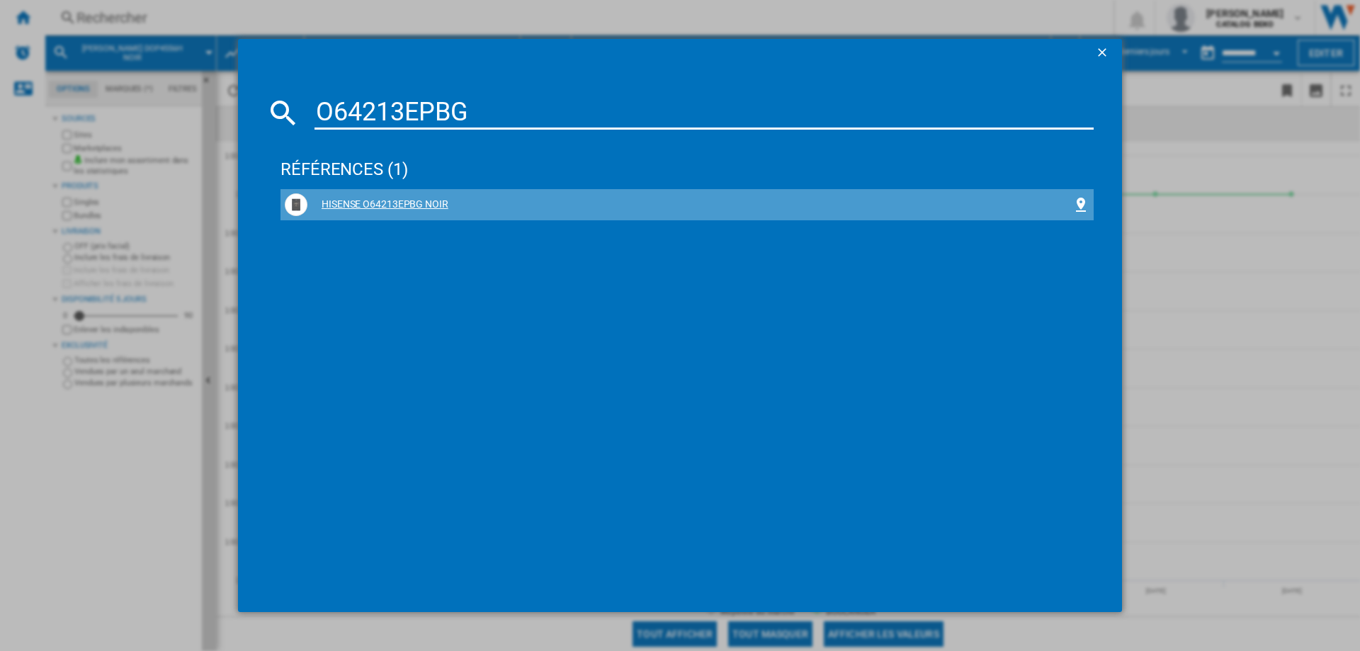
click at [443, 205] on div "HISENSE O64213EPBG NOIR" at bounding box center [689, 205] width 765 height 14
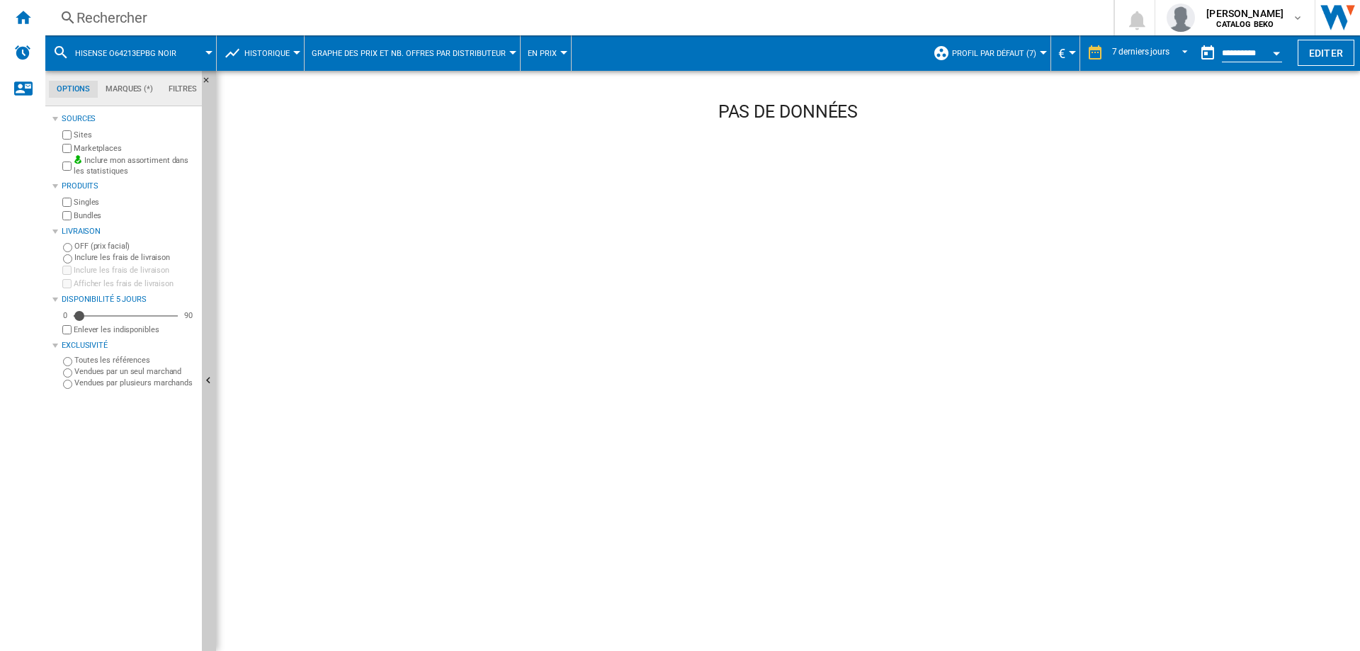
click at [120, 30] on div "Rechercher Rechercher 0 alice ardies CATALOG BEKO CATALOG BEKO Mes paramètres S…" at bounding box center [702, 17] width 1314 height 35
click at [130, 18] on div "Rechercher" at bounding box center [576, 18] width 1000 height 20
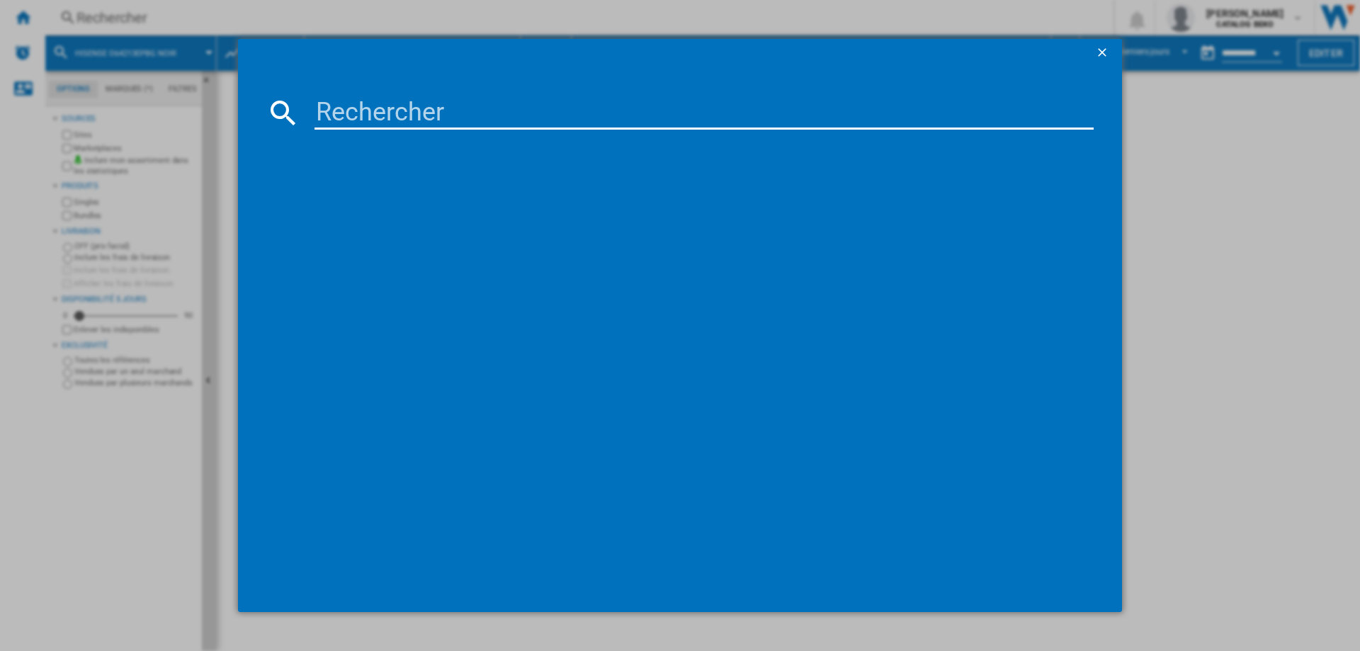
click at [411, 97] on input at bounding box center [703, 113] width 779 height 34
click at [411, 107] on input at bounding box center [703, 113] width 779 height 34
type input "O64213EPBG"
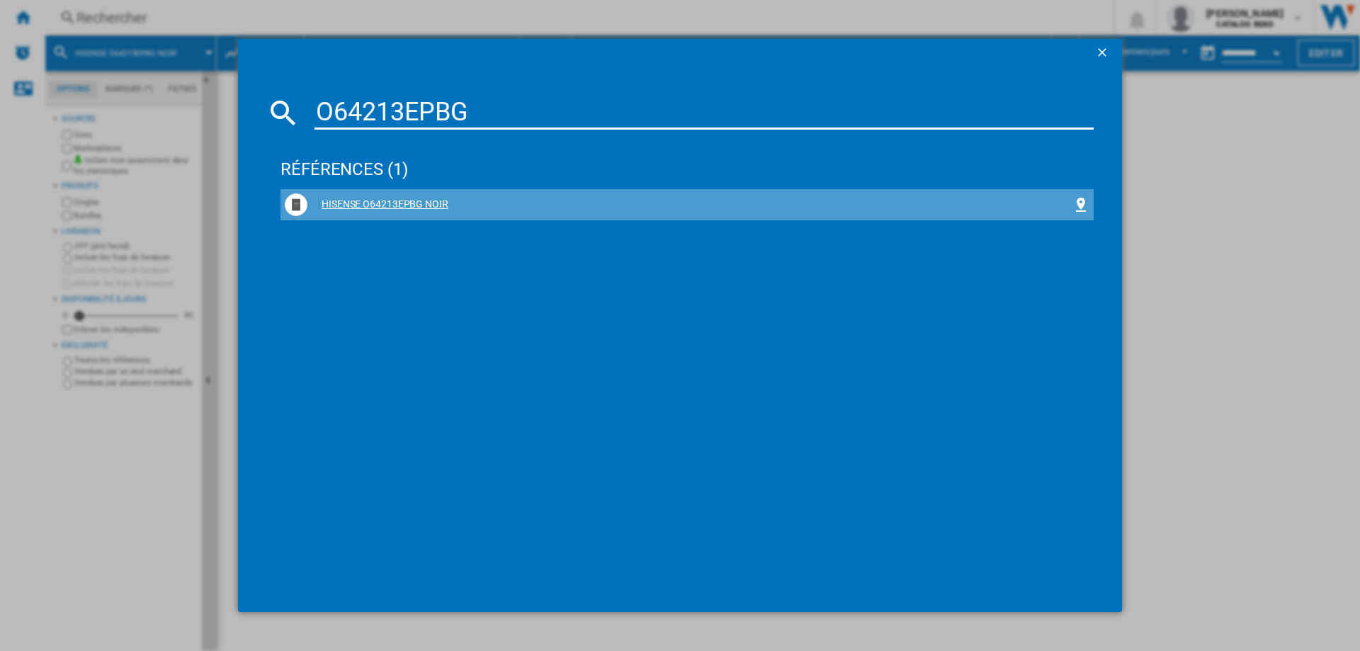
click at [405, 198] on div "HISENSE O64213EPBG NOIR" at bounding box center [689, 205] width 765 height 14
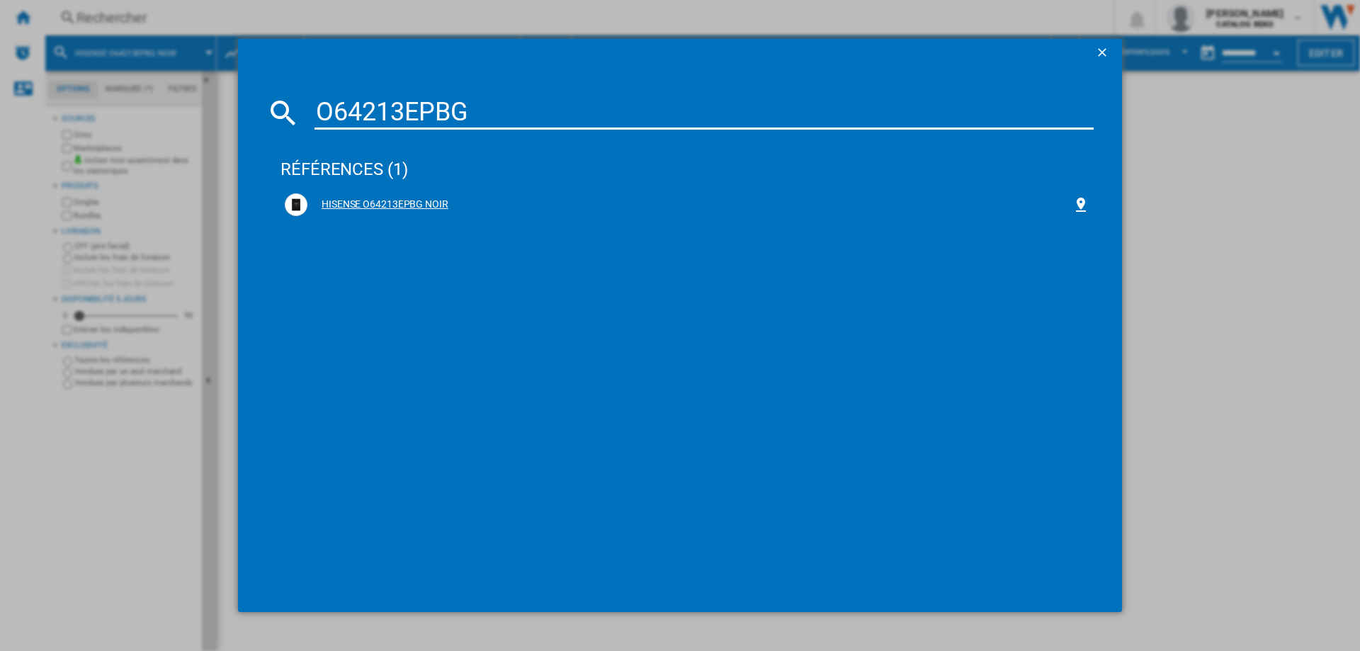
click at [348, 200] on div "HISENSE O64213EPBG NOIR" at bounding box center [689, 205] width 765 height 14
click at [373, 206] on div "HISENSE O64213EPBG NOIR" at bounding box center [689, 205] width 765 height 14
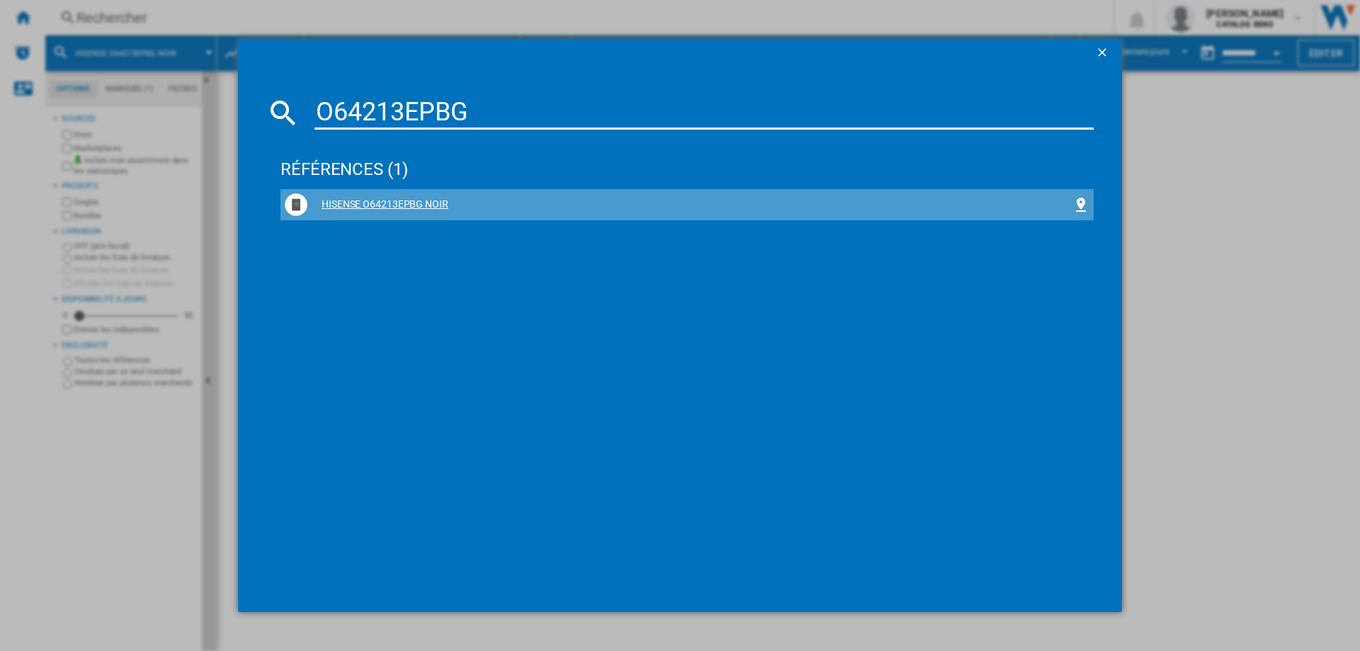
click at [373, 206] on div "HISENSE O64213EPBG NOIR" at bounding box center [689, 205] width 765 height 14
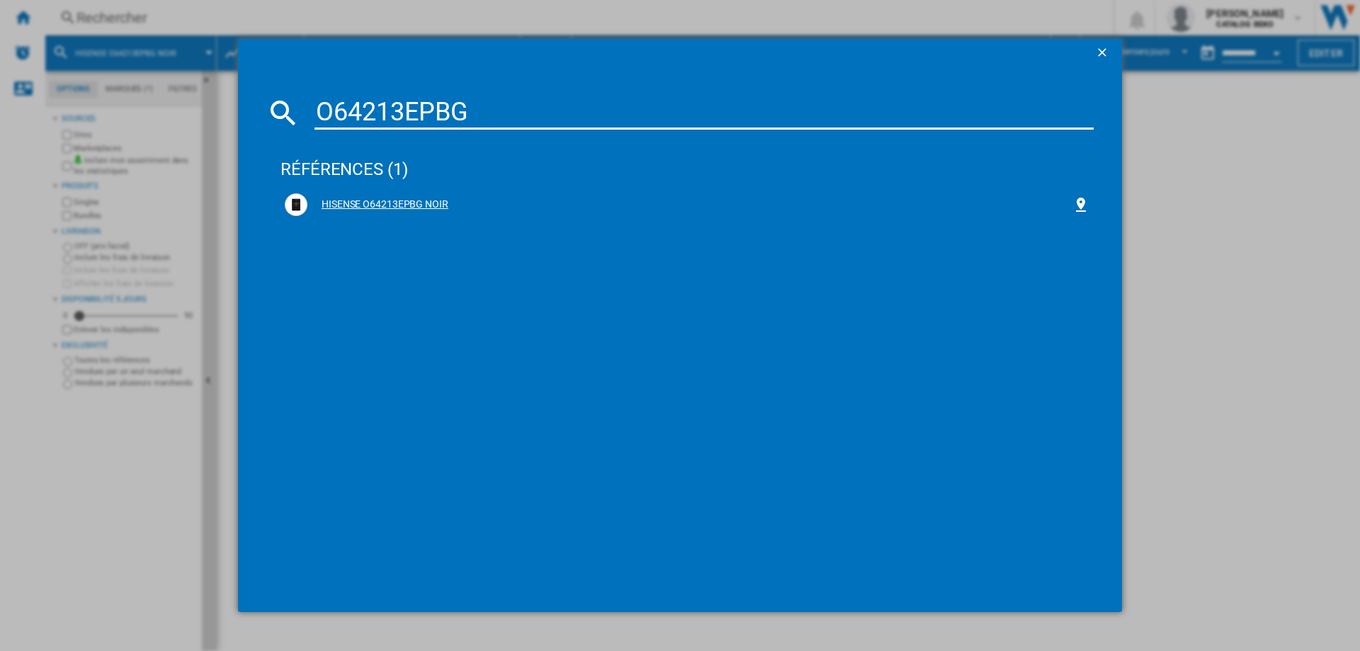
click at [373, 206] on div "HISENSE O64213EPBG NOIR" at bounding box center [689, 205] width 765 height 14
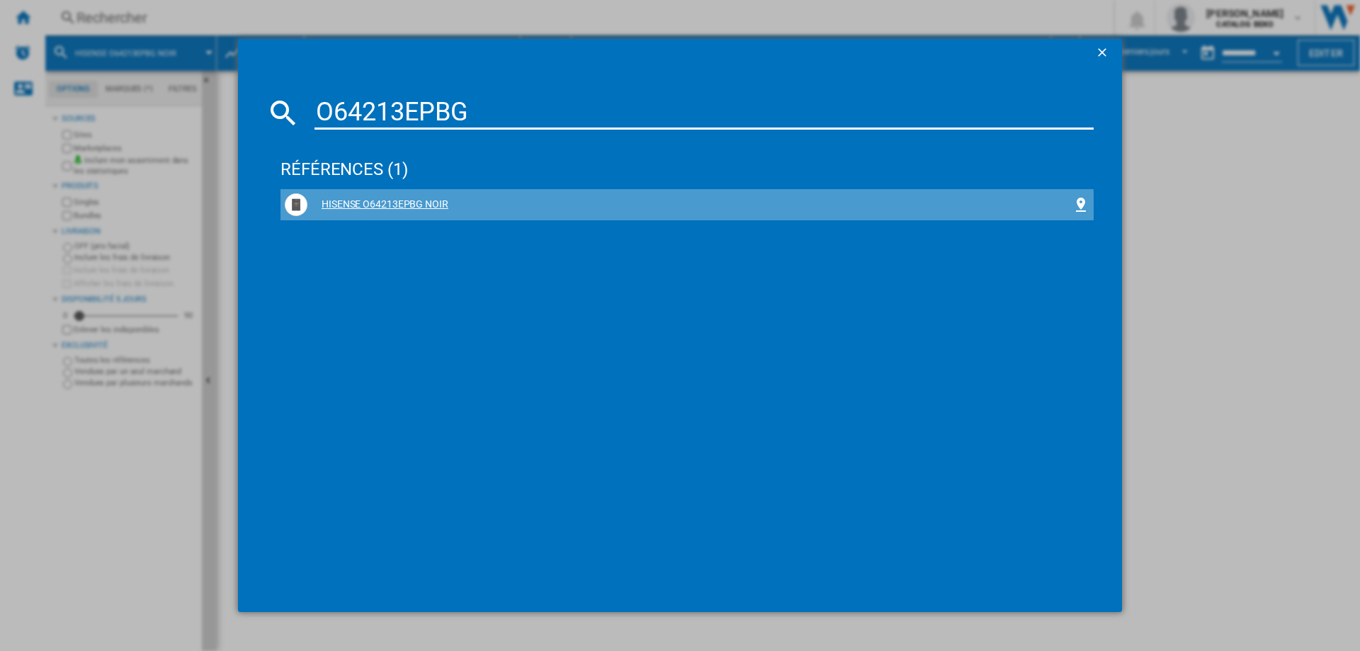
click at [478, 212] on div "HISENSE O64213EPBG NOIR" at bounding box center [687, 204] width 805 height 23
click at [470, 208] on div "HISENSE O64213EPBG NOIR" at bounding box center [689, 205] width 765 height 14
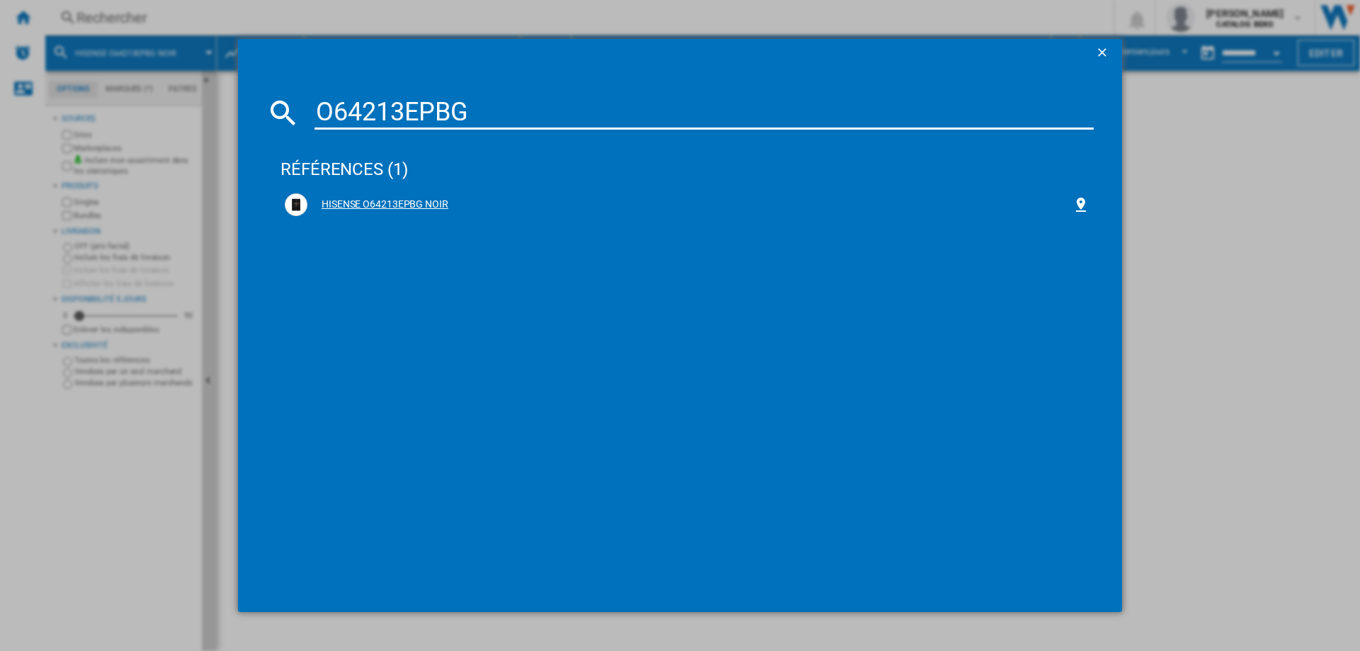
click at [402, 206] on div "HISENSE O64213EPBG NOIR" at bounding box center [689, 205] width 765 height 14
drag, startPoint x: 402, startPoint y: 206, endPoint x: 383, endPoint y: 256, distance: 53.8
click at [383, 256] on div "références (1) HISENSE O64213EPBG NOIR" at bounding box center [686, 360] width 813 height 447
click at [1138, 219] on div "O64213EPBG références (1) HISENSE O64213EPBG NOIR" at bounding box center [680, 325] width 1360 height 651
click at [1098, 50] on ng-md-icon "getI18NText('BUTTONS.CLOSE_DIALOG')" at bounding box center [1103, 53] width 17 height 17
